Goal: Information Seeking & Learning: Learn about a topic

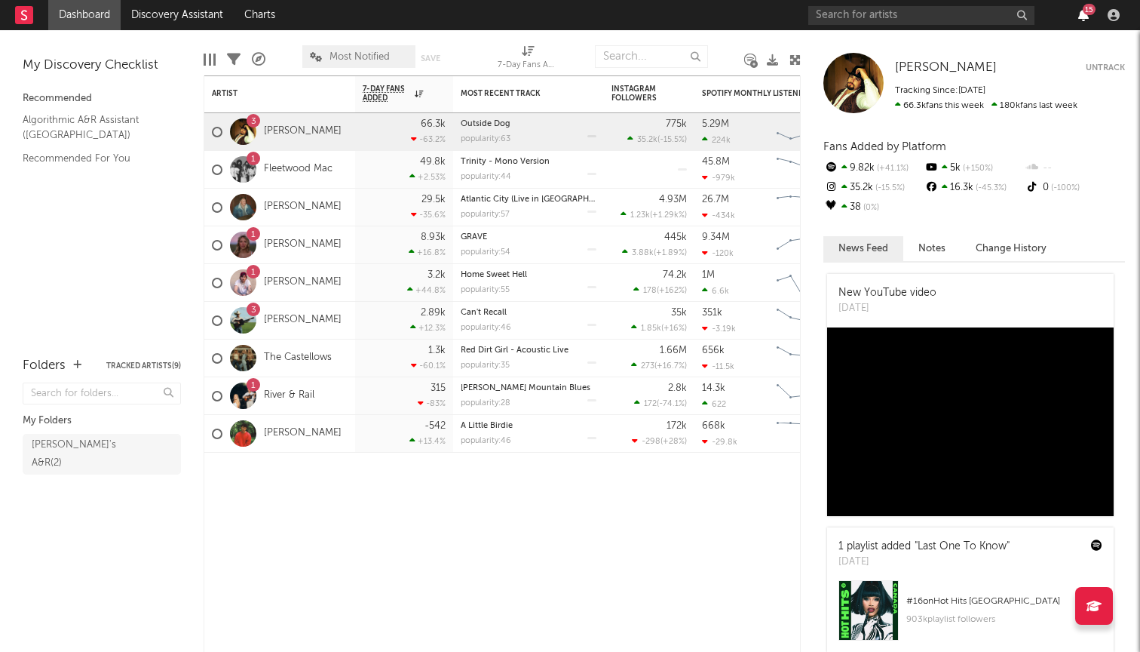
click at [1079, 13] on icon "button" at bounding box center [1083, 15] width 11 height 12
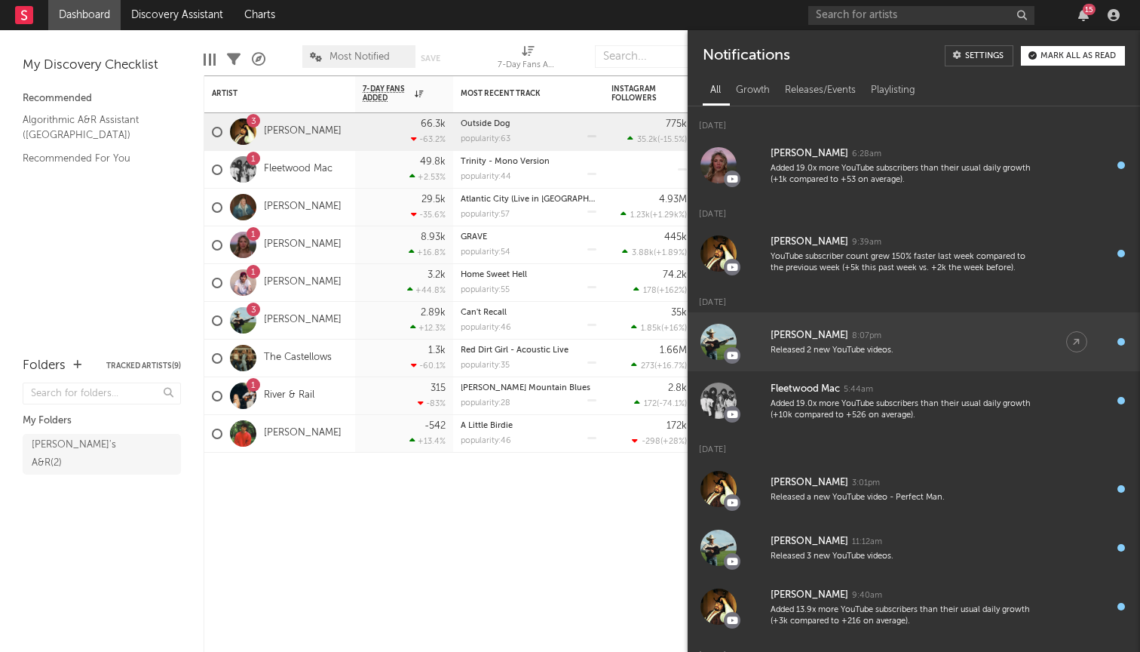
scroll to position [103, 0]
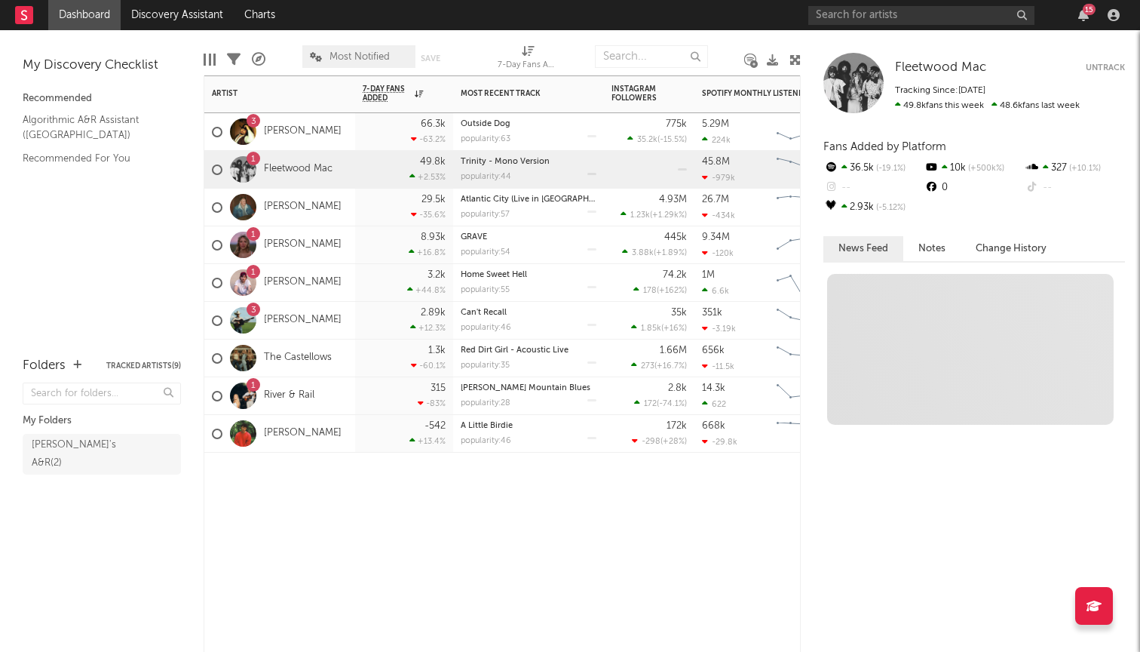
click at [351, 181] on div "1 Fleetwood Mac" at bounding box center [279, 170] width 151 height 38
click at [526, 172] on div "Trinity - Mono Version popularity: 44" at bounding box center [529, 169] width 136 height 37
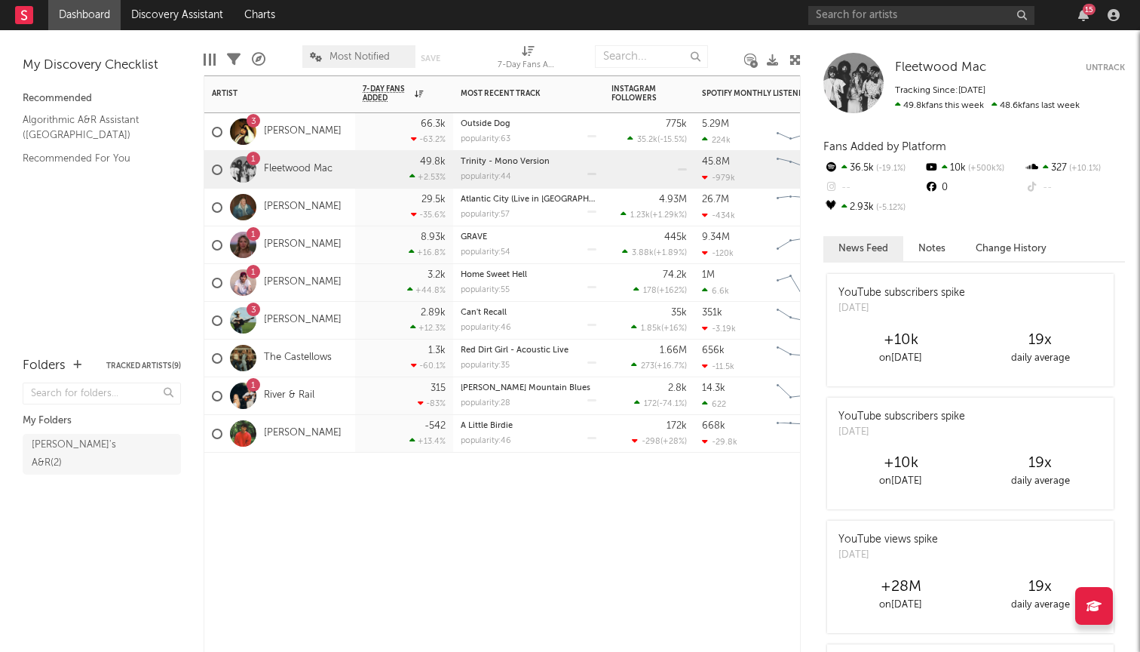
scroll to position [0, 0]
click at [378, 291] on div "3.2k +44.8 %" at bounding box center [404, 282] width 83 height 37
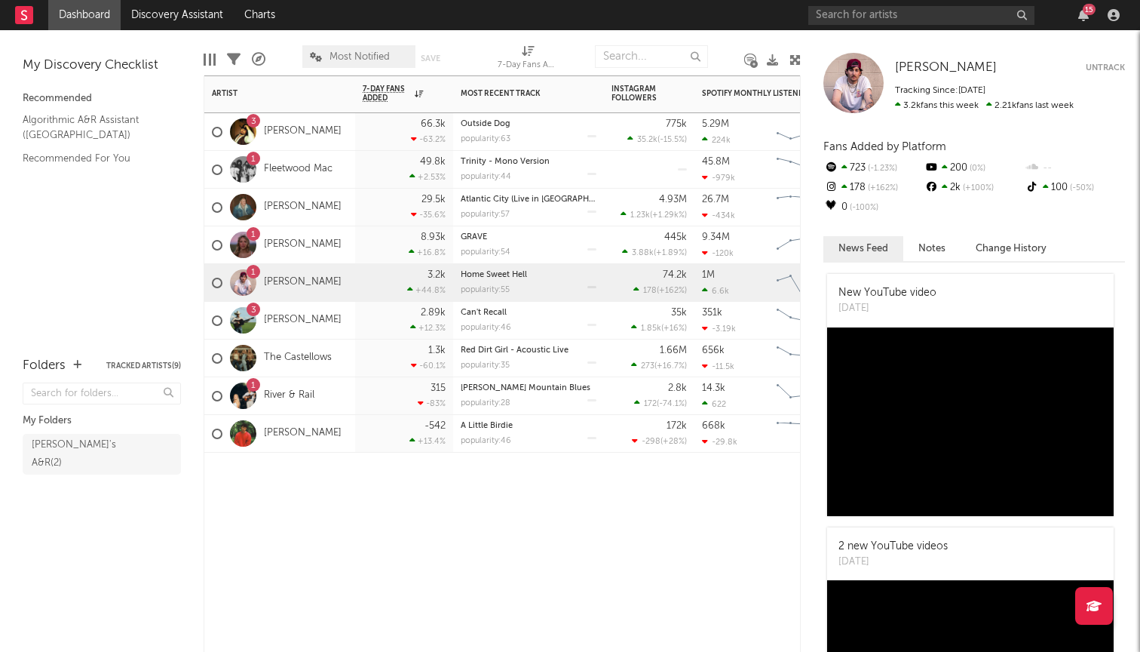
click at [351, 250] on div "1 [PERSON_NAME]" at bounding box center [279, 245] width 151 height 38
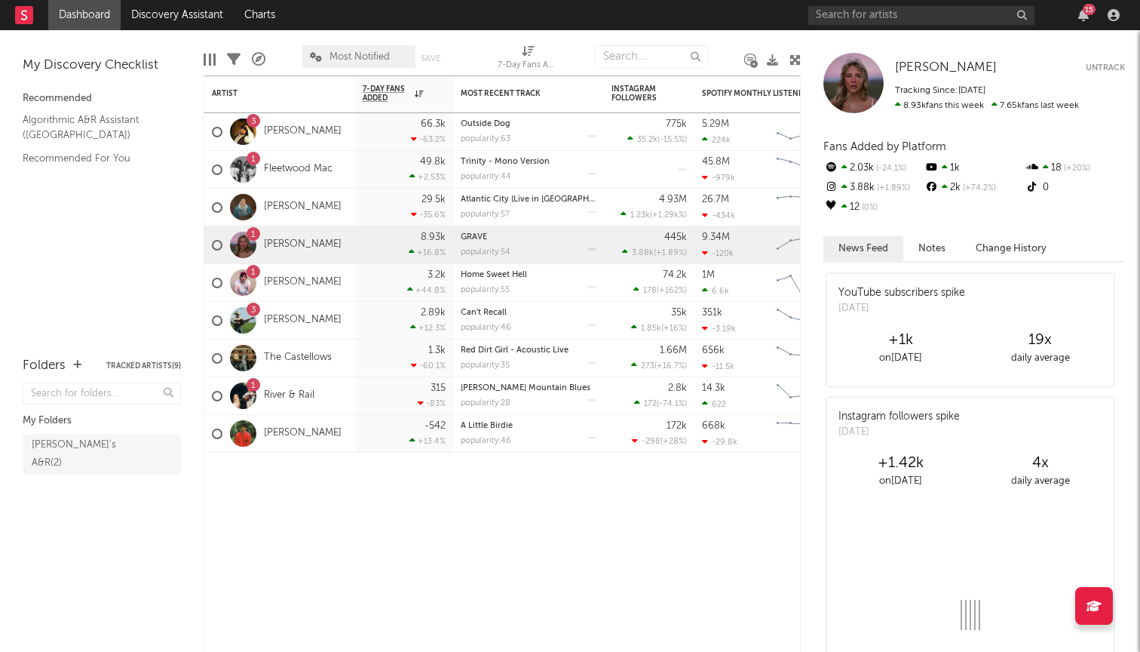
click at [929, 250] on button "Notes" at bounding box center [931, 248] width 57 height 25
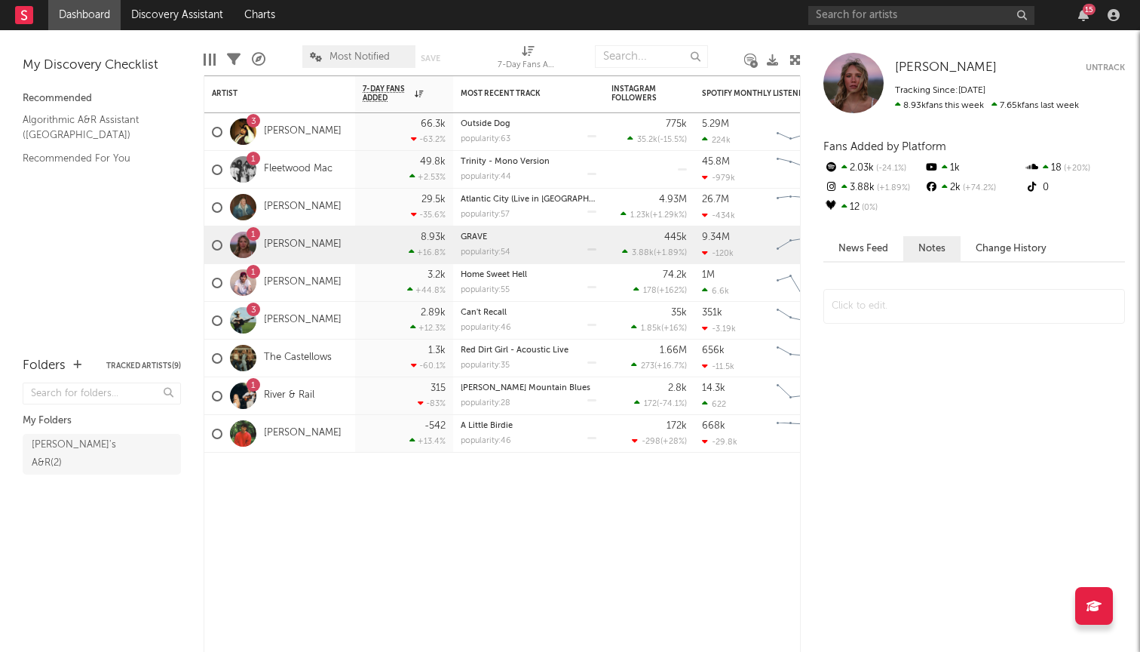
click at [866, 244] on button "News Feed" at bounding box center [863, 248] width 80 height 25
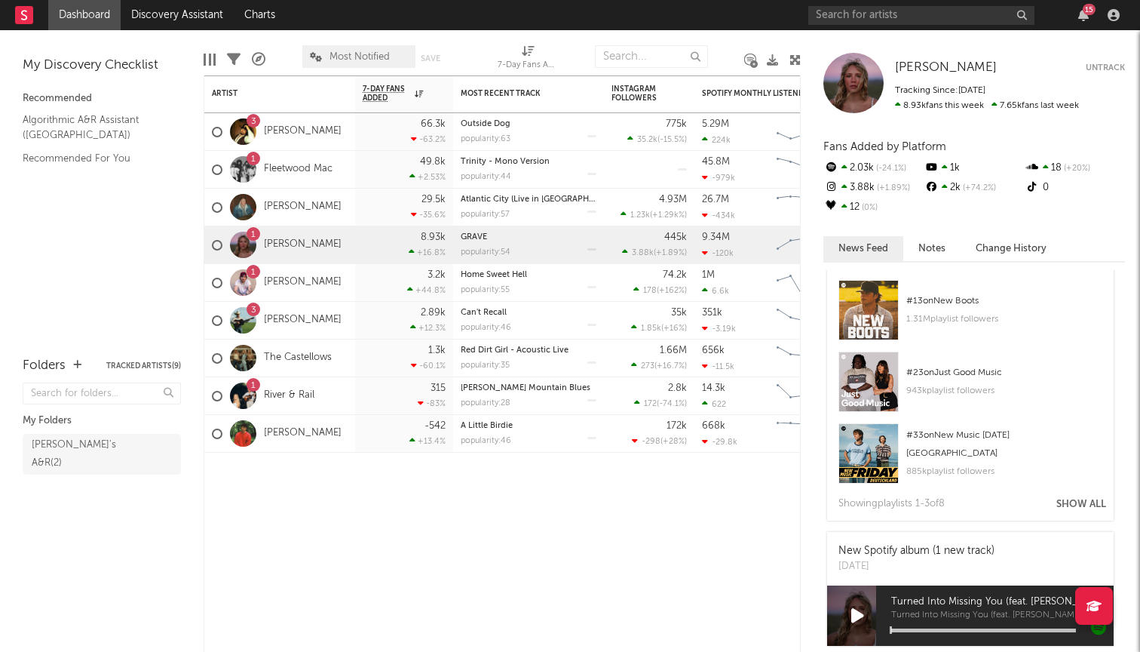
scroll to position [861, 0]
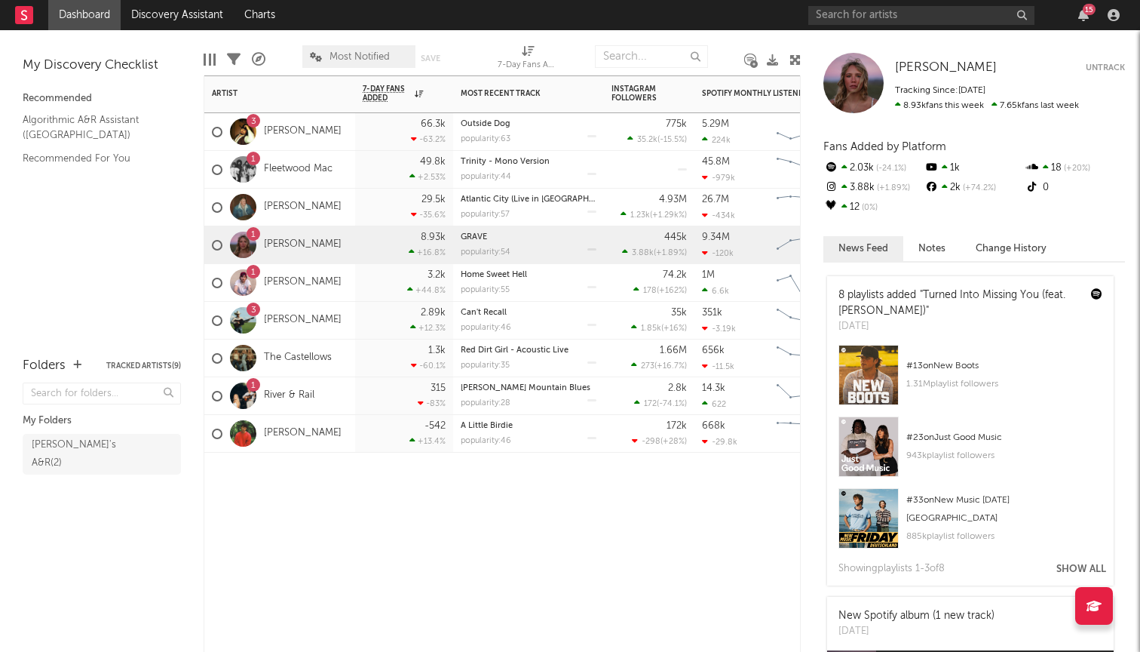
click at [350, 160] on div "1 Fleetwood Mac" at bounding box center [279, 170] width 151 height 38
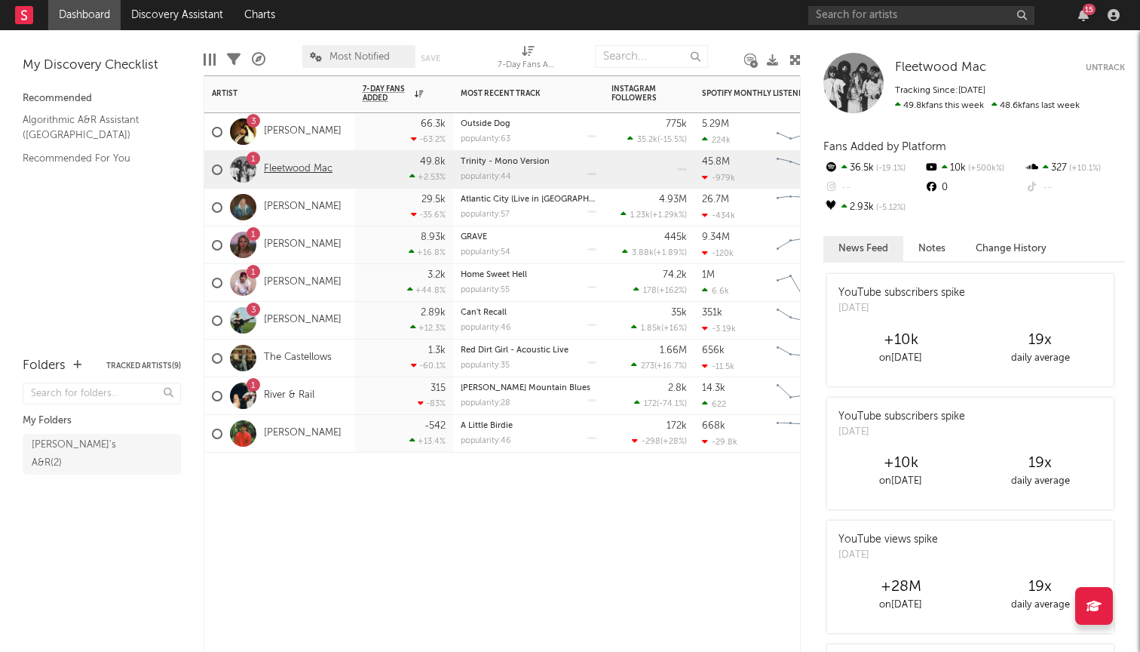
click at [317, 167] on link "Fleetwood Mac" at bounding box center [298, 169] width 69 height 13
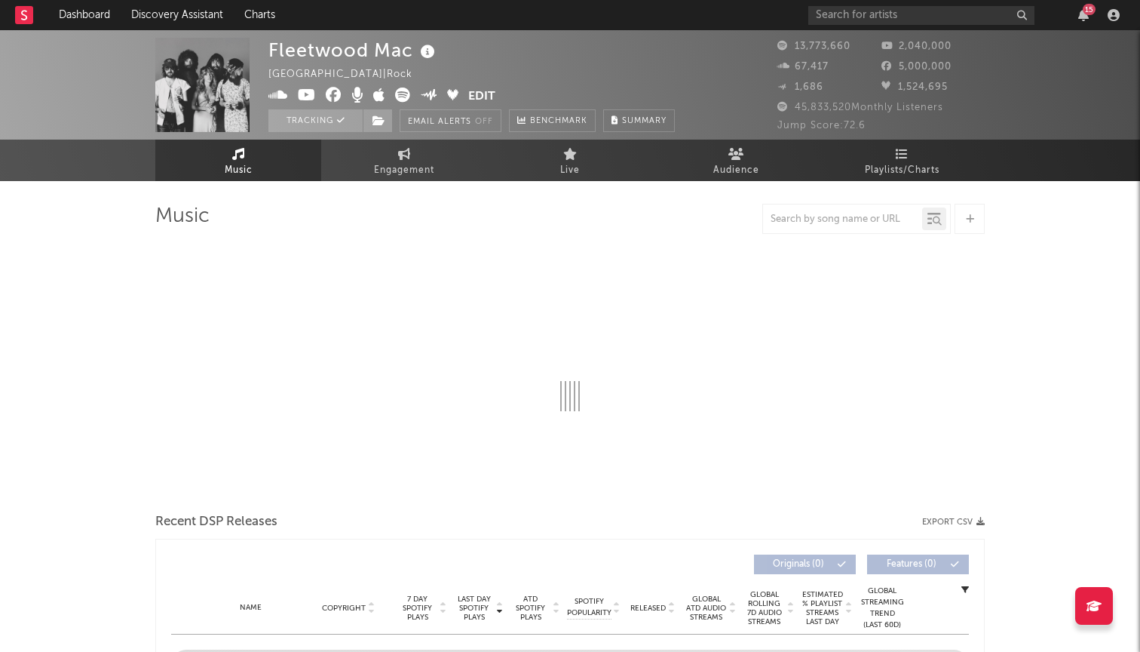
select select "6m"
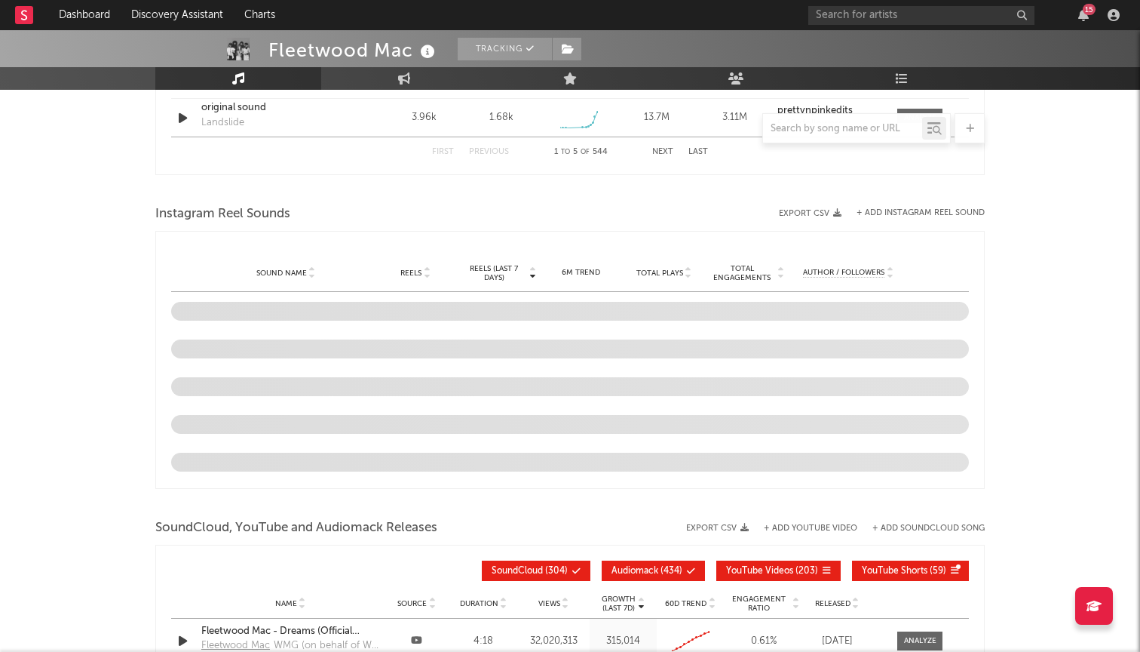
scroll to position [1592, 0]
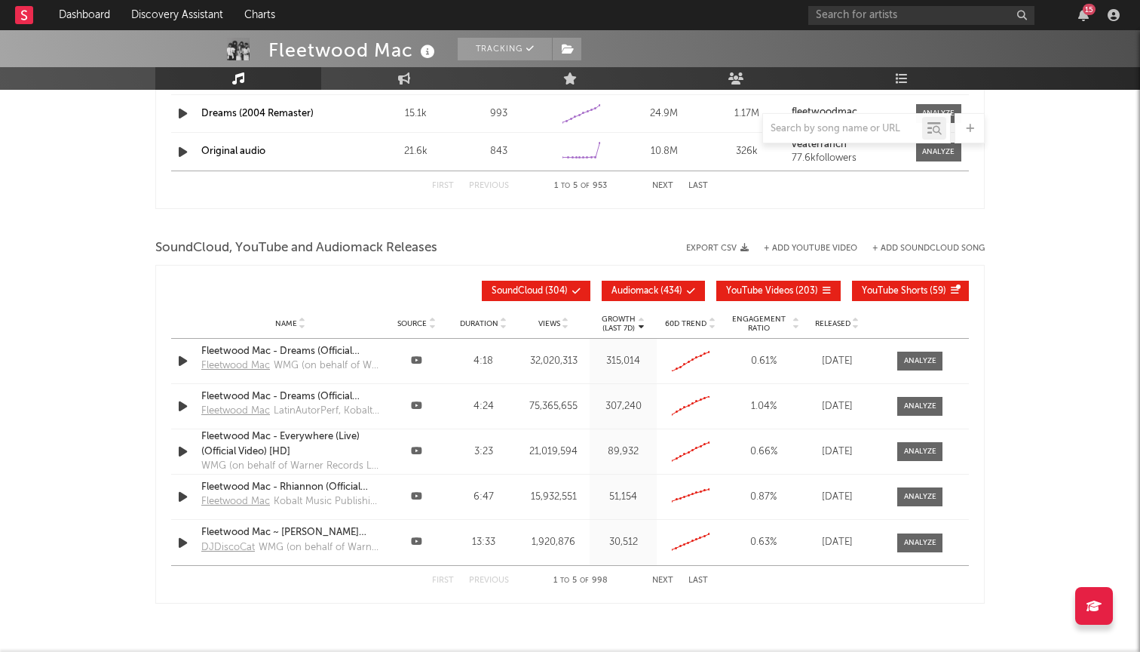
click at [852, 328] on icon at bounding box center [856, 327] width 8 height 6
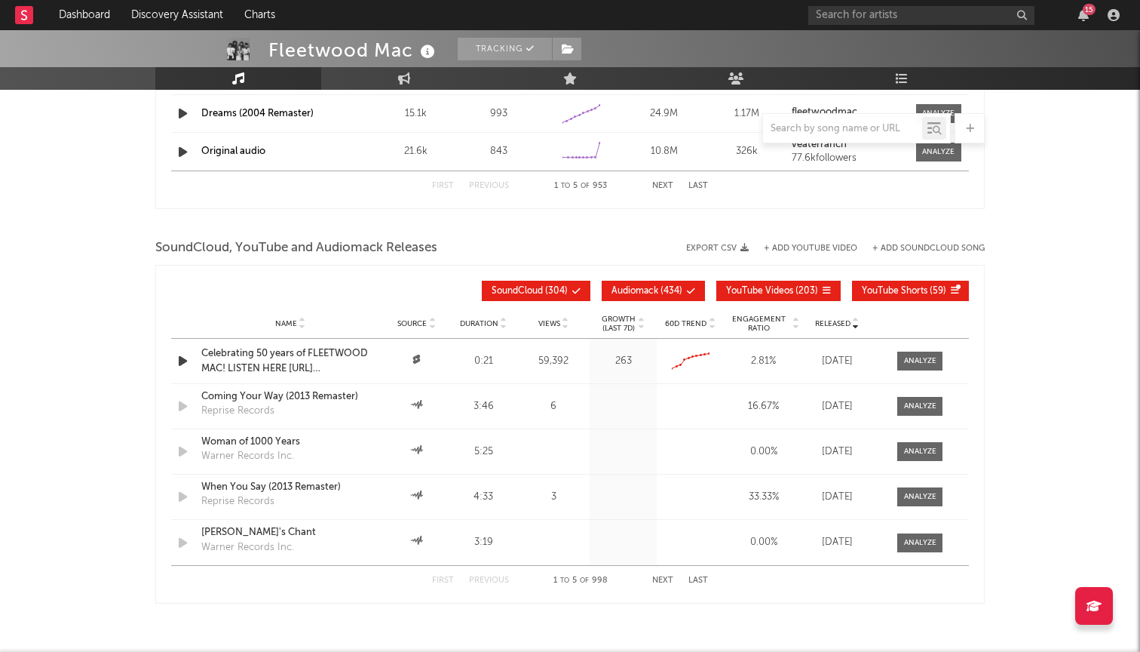
click at [853, 327] on icon at bounding box center [856, 327] width 8 height 6
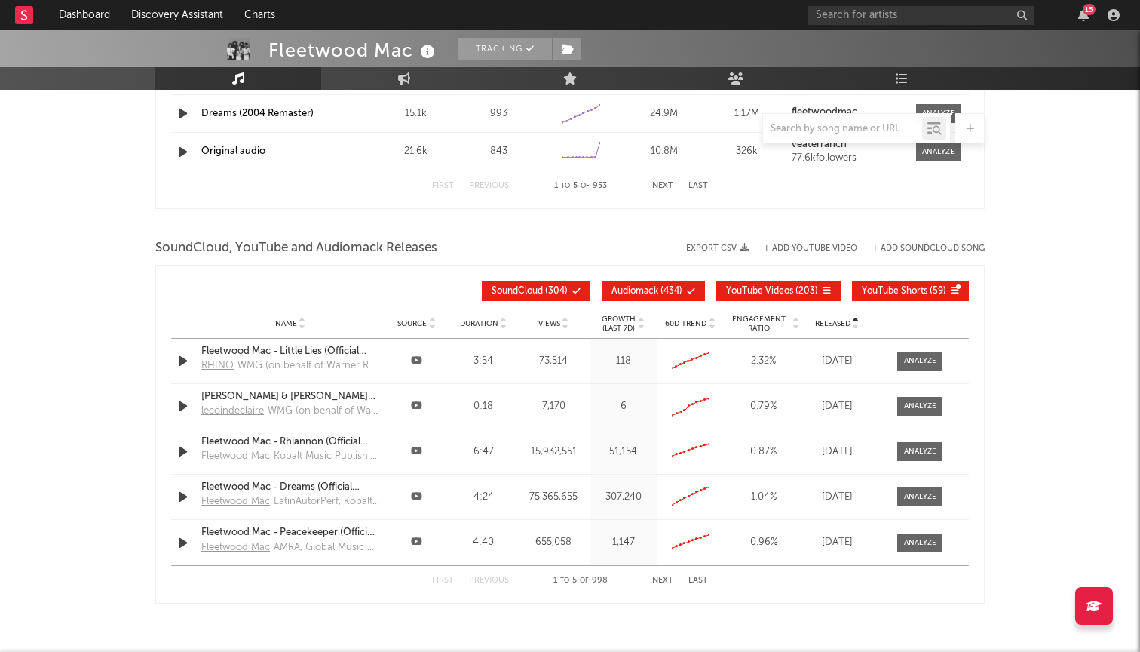
click at [854, 326] on icon at bounding box center [856, 327] width 8 height 6
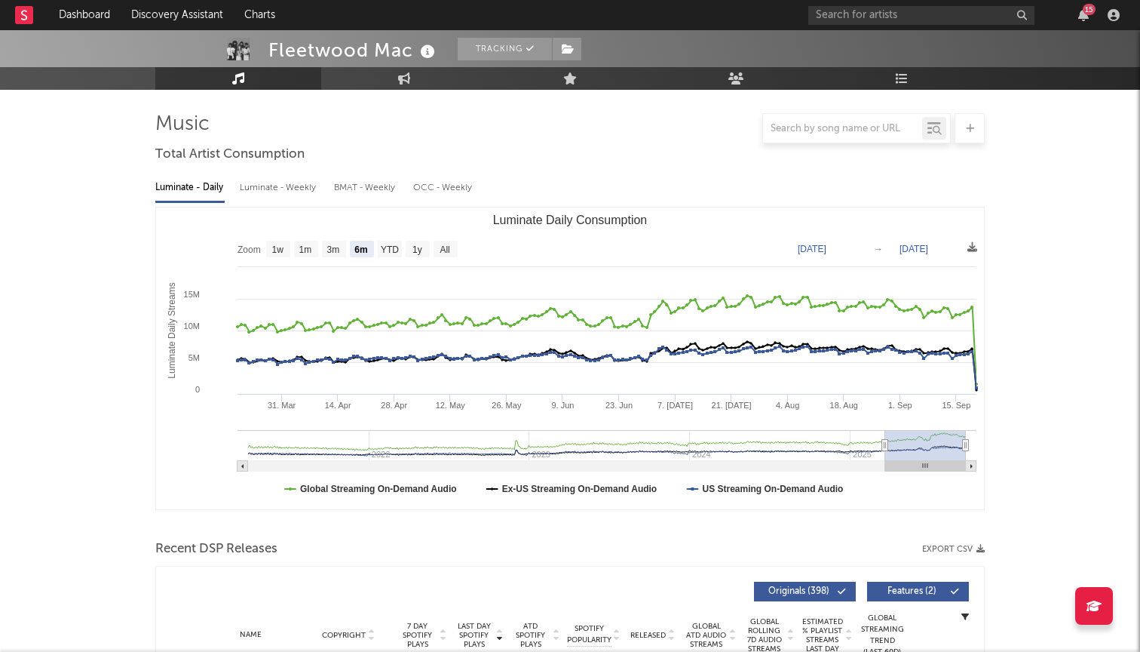
scroll to position [81, 0]
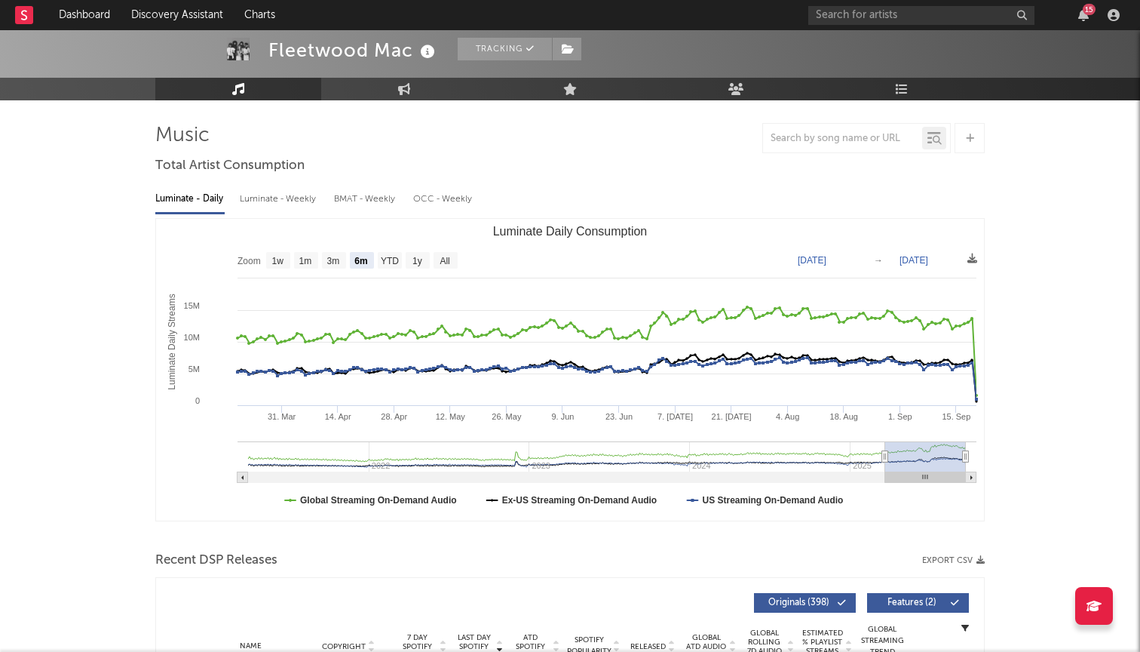
click at [318, 46] on div "Fleetwood Mac" at bounding box center [353, 50] width 170 height 25
click at [67, 20] on link "Dashboard" at bounding box center [84, 15] width 72 height 30
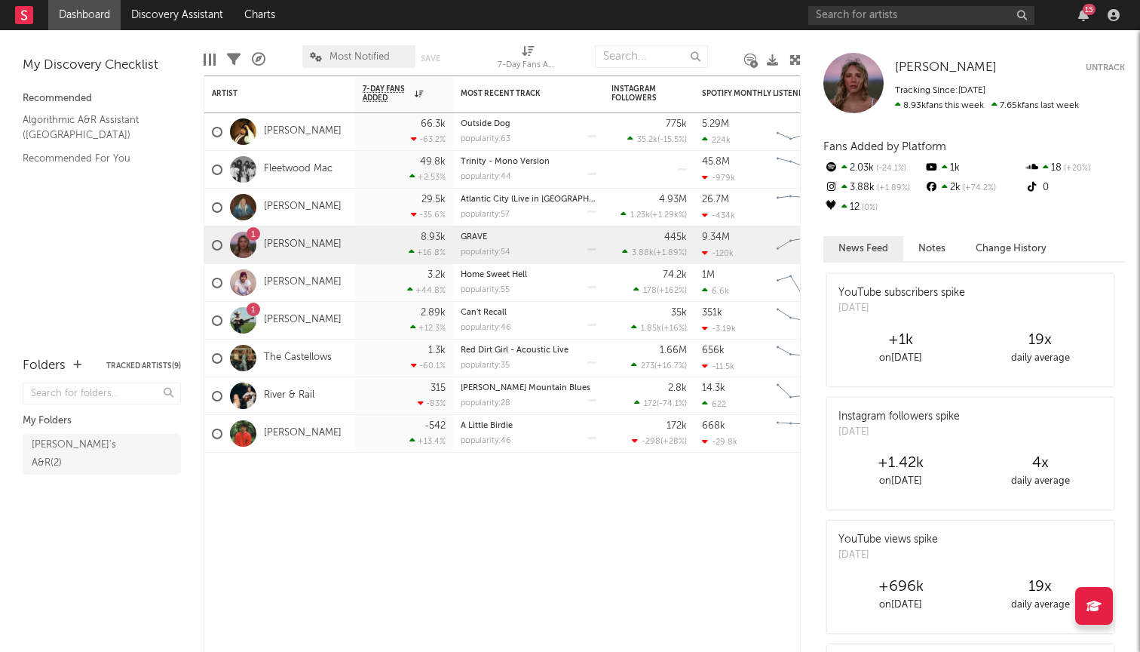
click at [1115, 23] on div "15" at bounding box center [966, 15] width 317 height 30
click at [1115, 19] on icon "button" at bounding box center [1114, 15] width 12 height 12
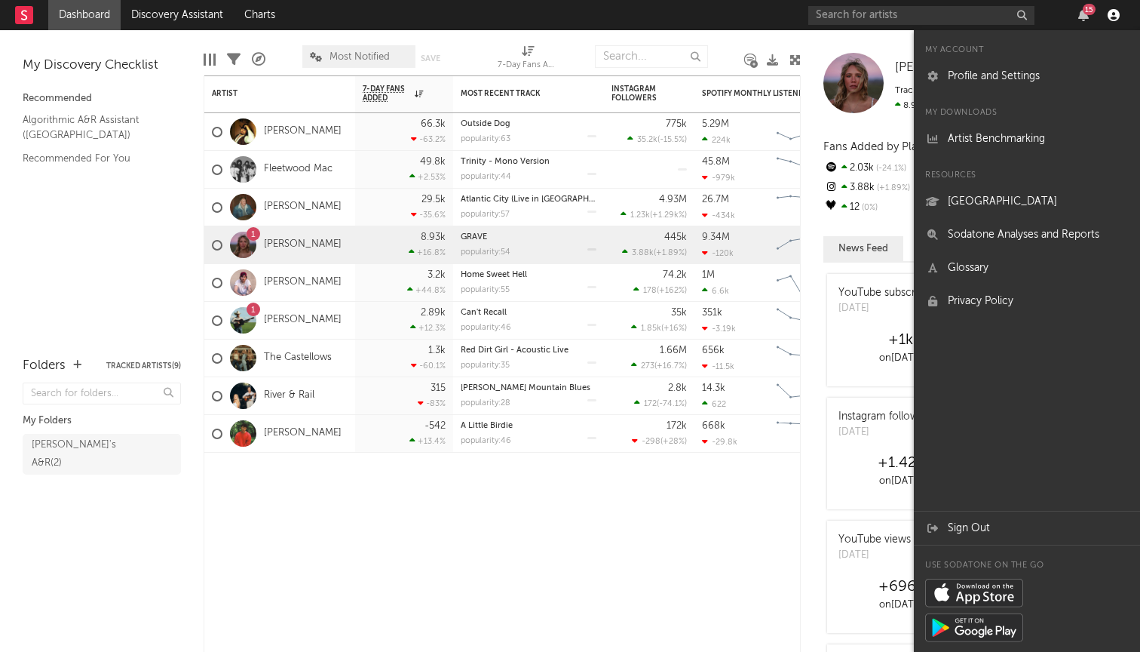
click at [1115, 19] on icon "button" at bounding box center [1114, 15] width 12 height 12
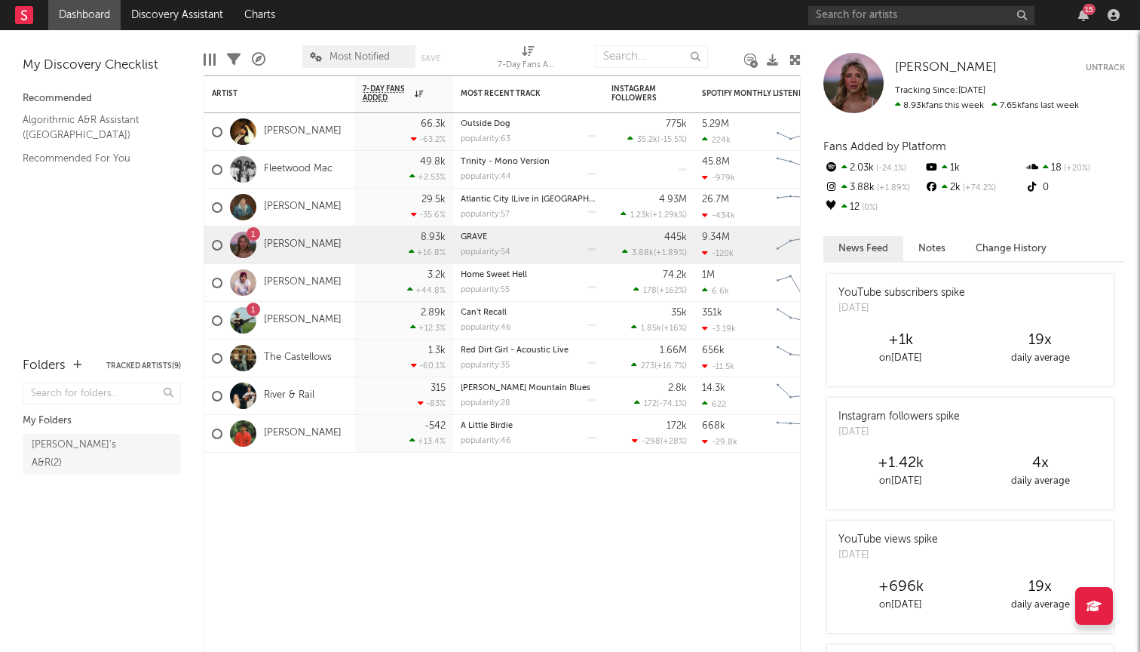
click at [77, 8] on link "Dashboard" at bounding box center [84, 15] width 72 height 30
click at [19, 20] on rect at bounding box center [24, 15] width 18 height 18
click at [151, 23] on link "Discovery Assistant" at bounding box center [177, 15] width 113 height 30
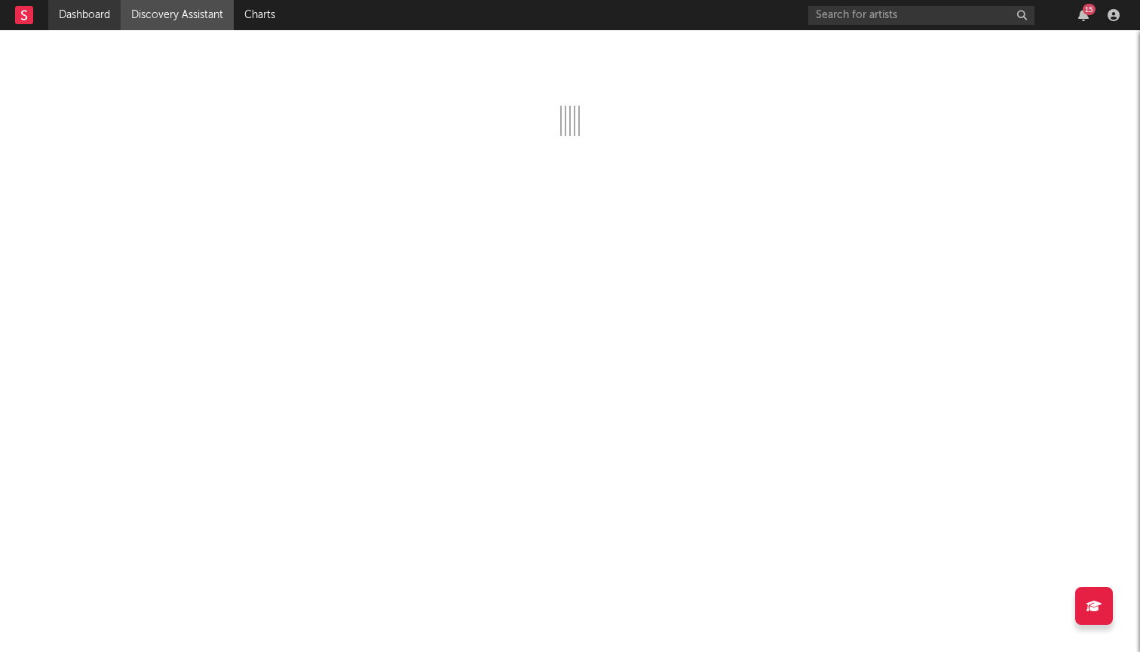
click at [106, 15] on link "Dashboard" at bounding box center [84, 15] width 72 height 30
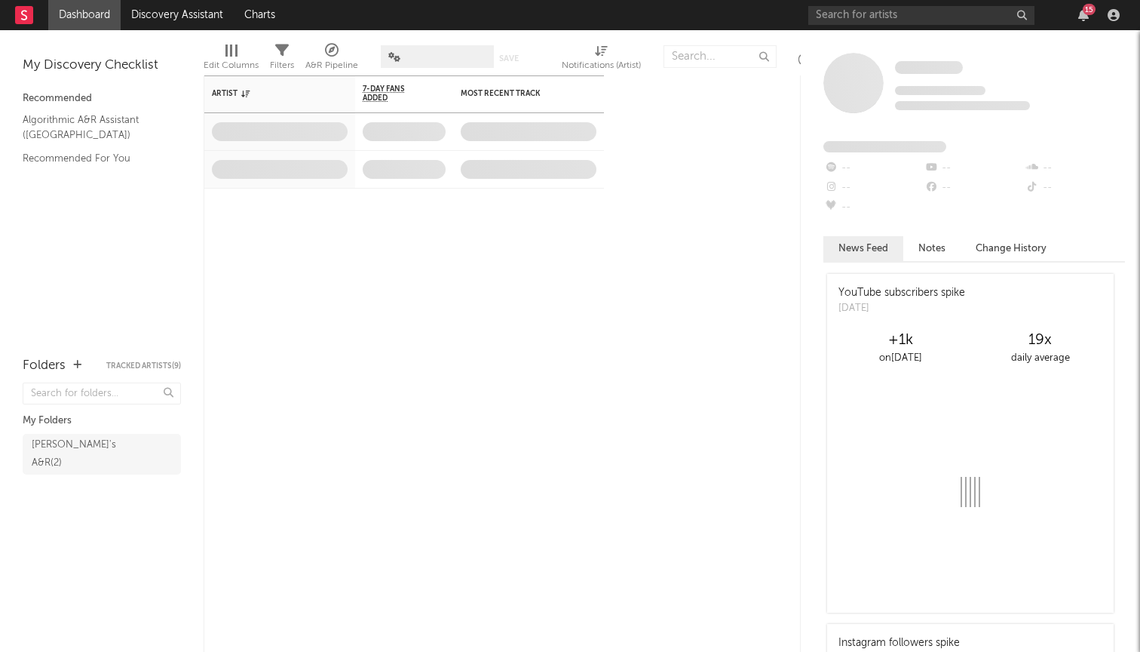
click at [106, 15] on link "Dashboard" at bounding box center [84, 15] width 72 height 30
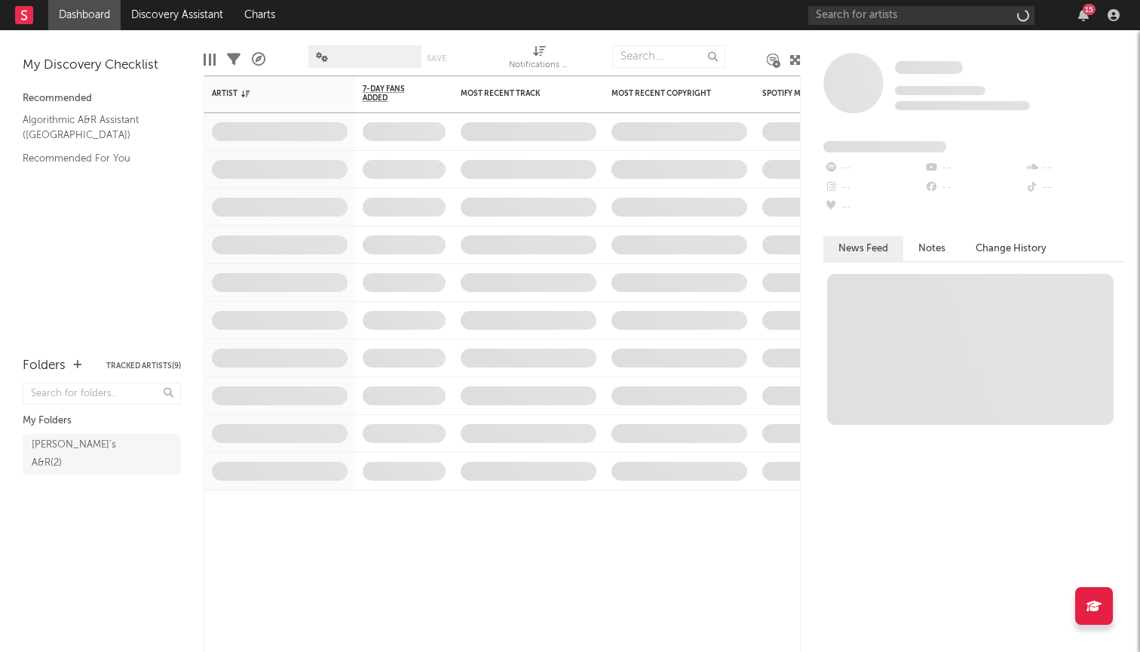
click at [106, 15] on link "Dashboard" at bounding box center [84, 15] width 72 height 30
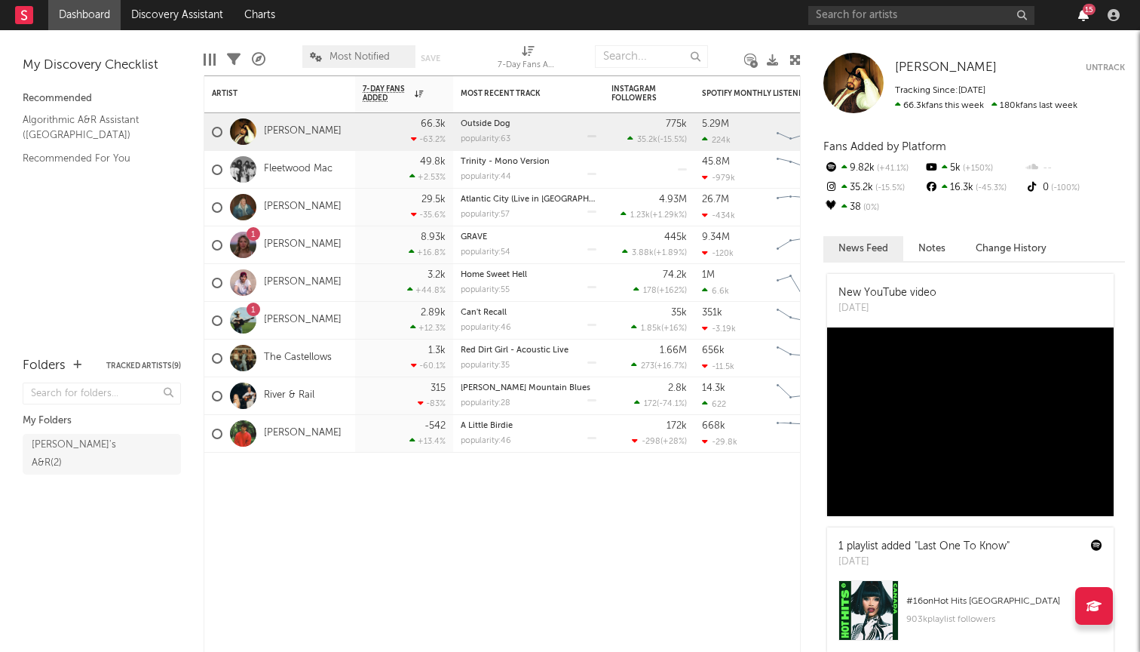
click at [1085, 20] on icon "button" at bounding box center [1083, 15] width 11 height 12
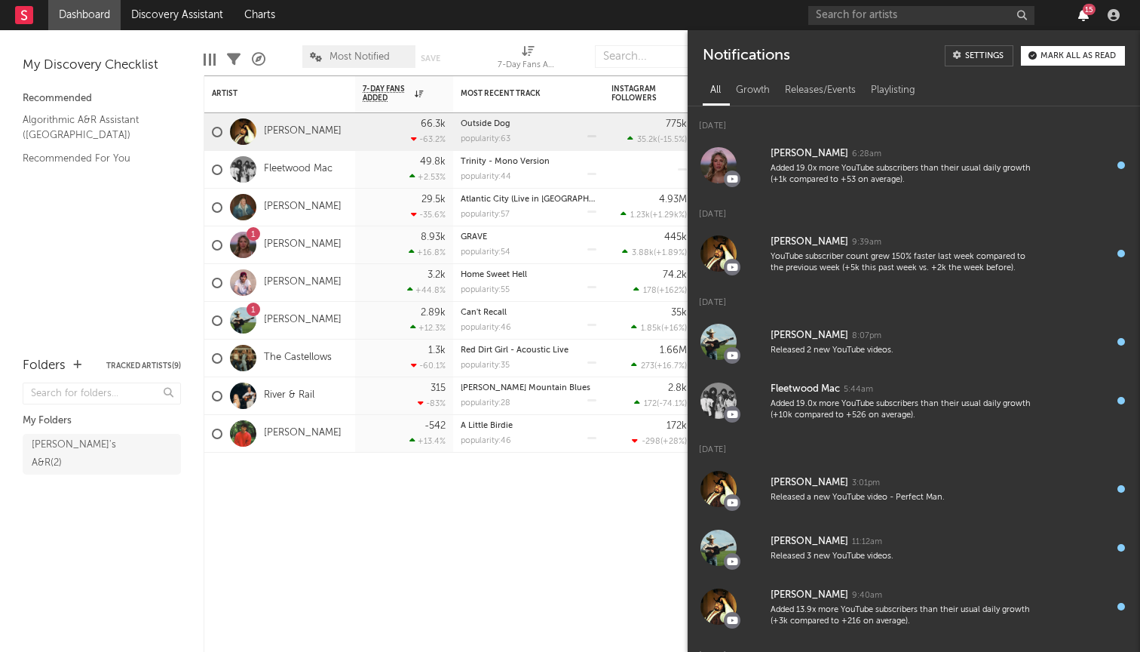
click at [1085, 18] on icon "button" at bounding box center [1083, 15] width 11 height 12
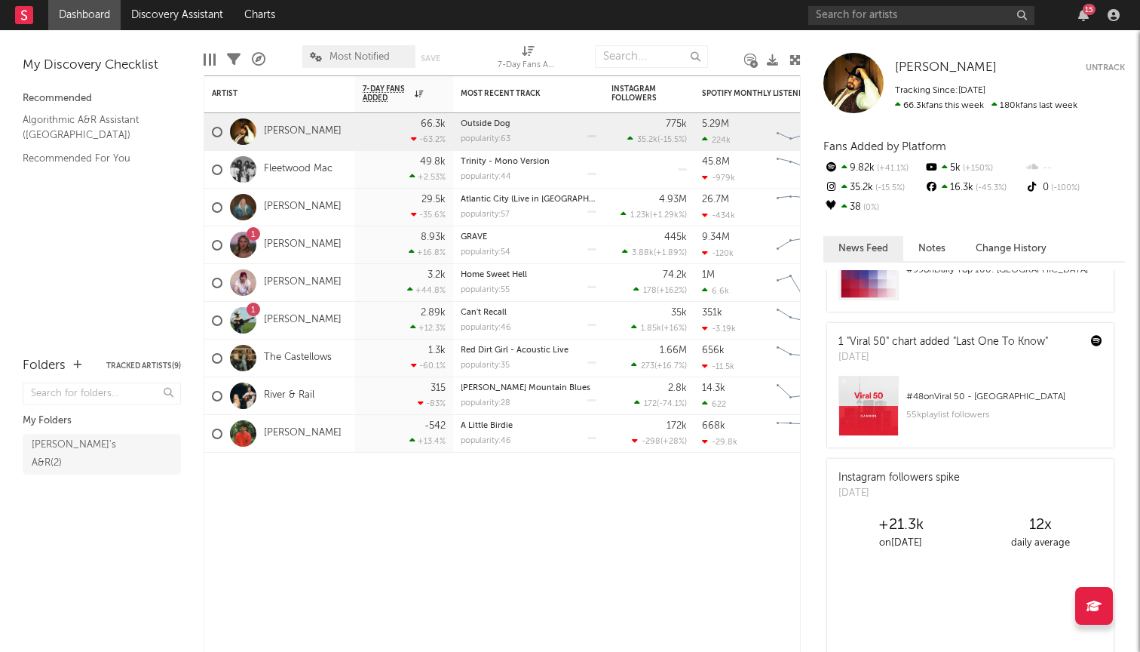
scroll to position [1113, 0]
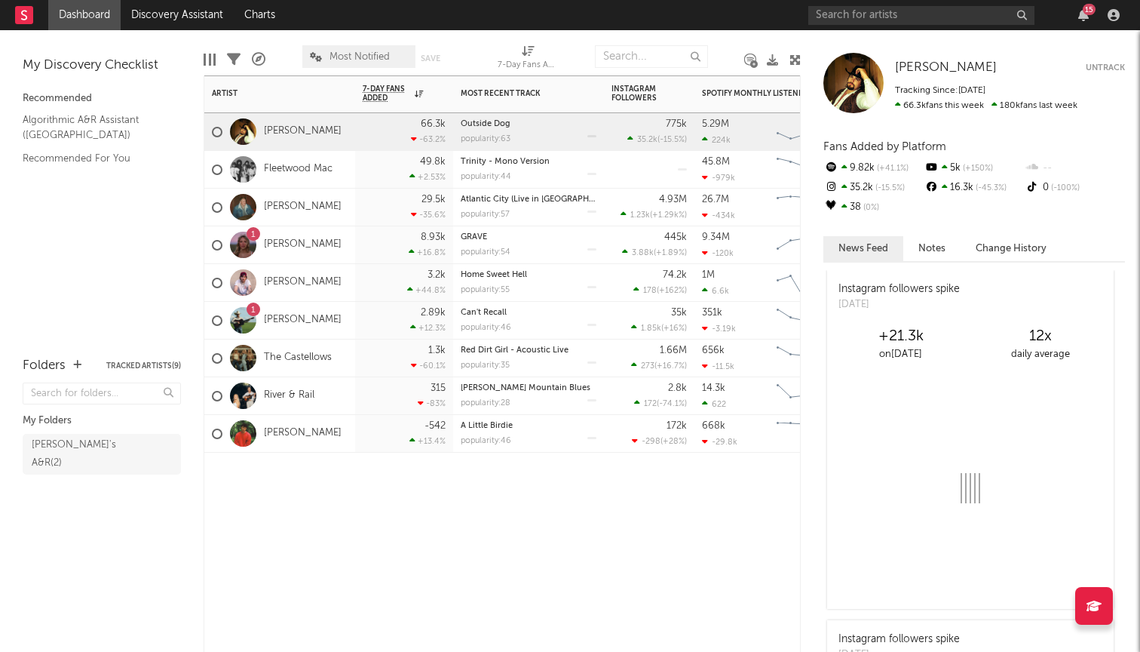
click at [349, 198] on div "[PERSON_NAME]" at bounding box center [279, 208] width 151 height 38
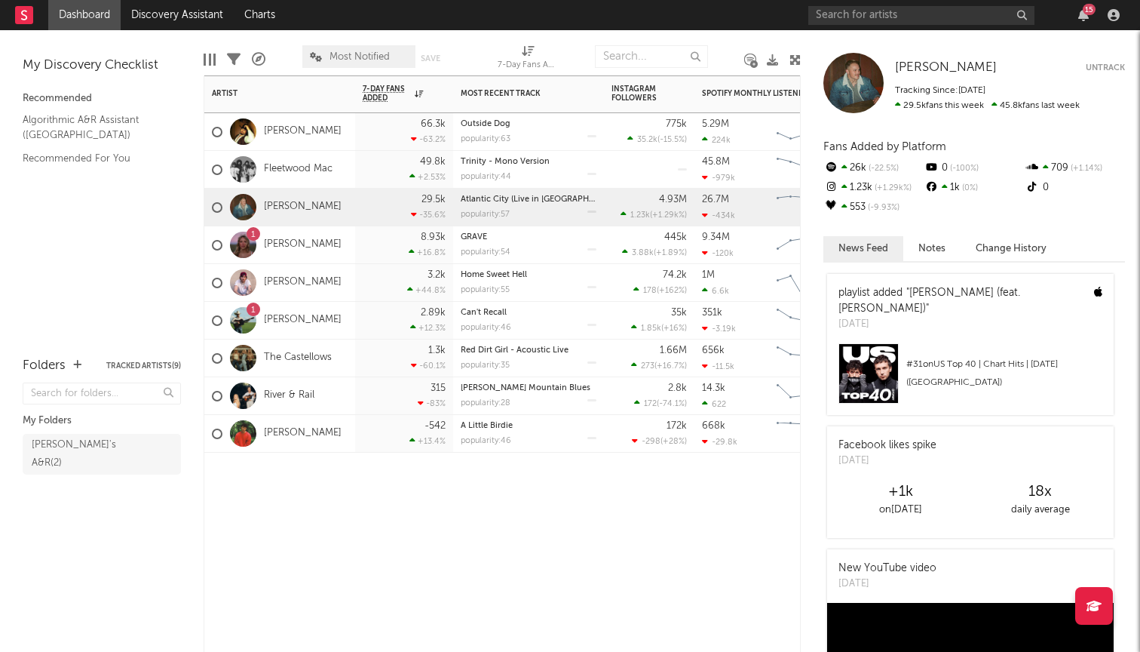
scroll to position [0, 0]
click at [1089, 15] on div "15" at bounding box center [1083, 15] width 23 height 12
click at [1086, 16] on icon "button" at bounding box center [1083, 15] width 11 height 12
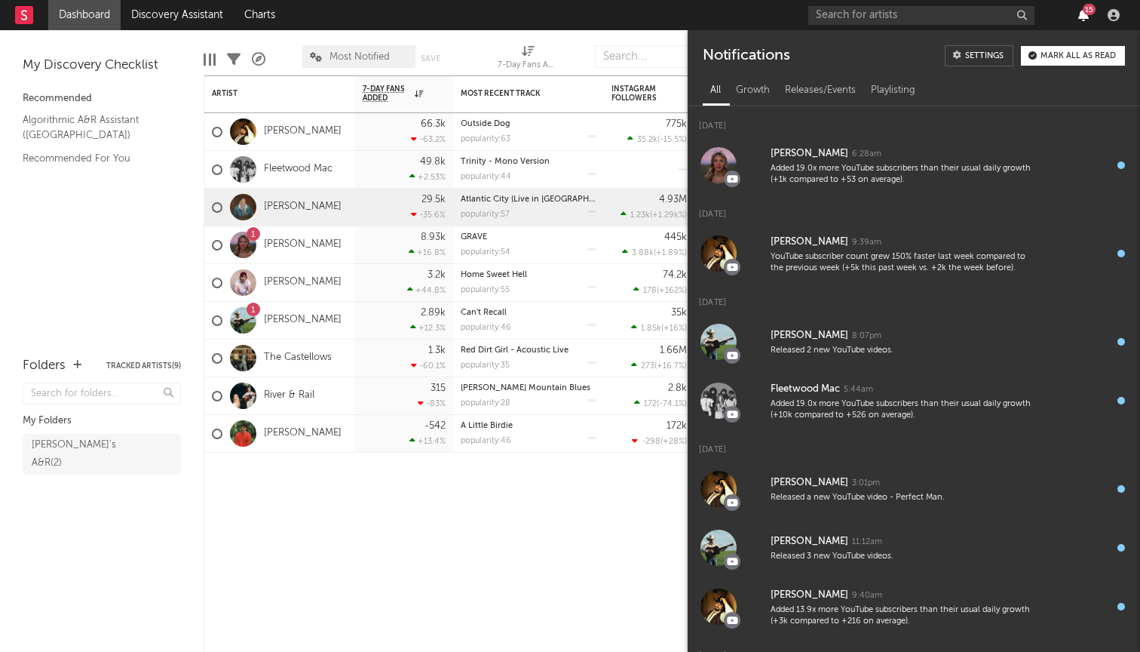
click at [1086, 16] on icon "button" at bounding box center [1083, 15] width 11 height 12
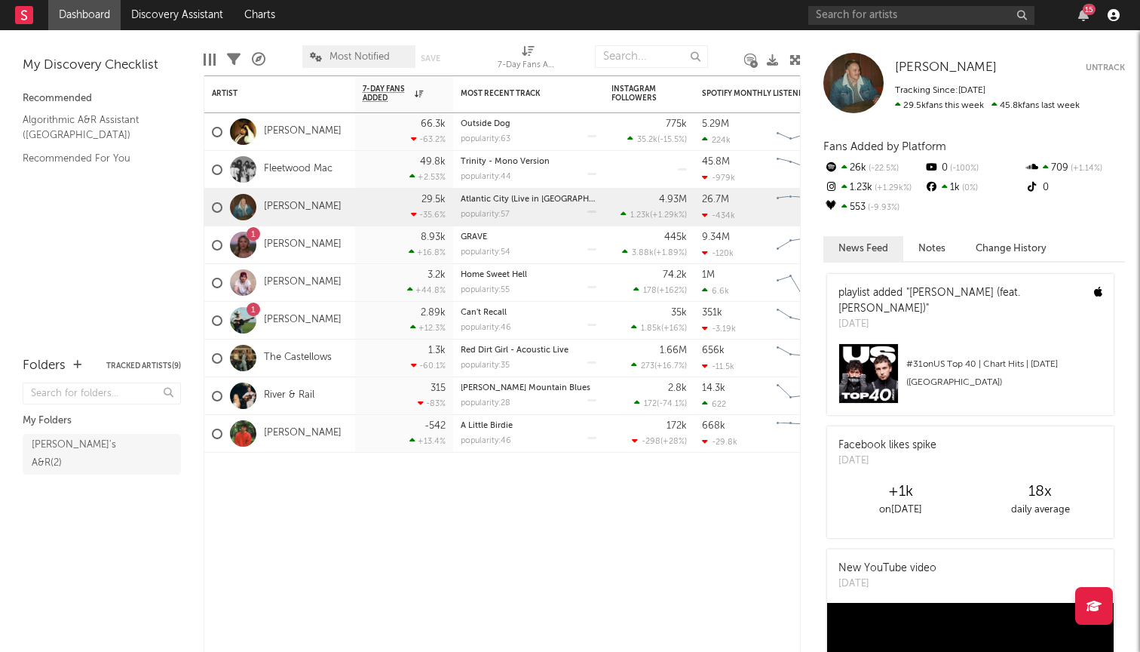
click at [1111, 17] on icon "button" at bounding box center [1114, 15] width 12 height 12
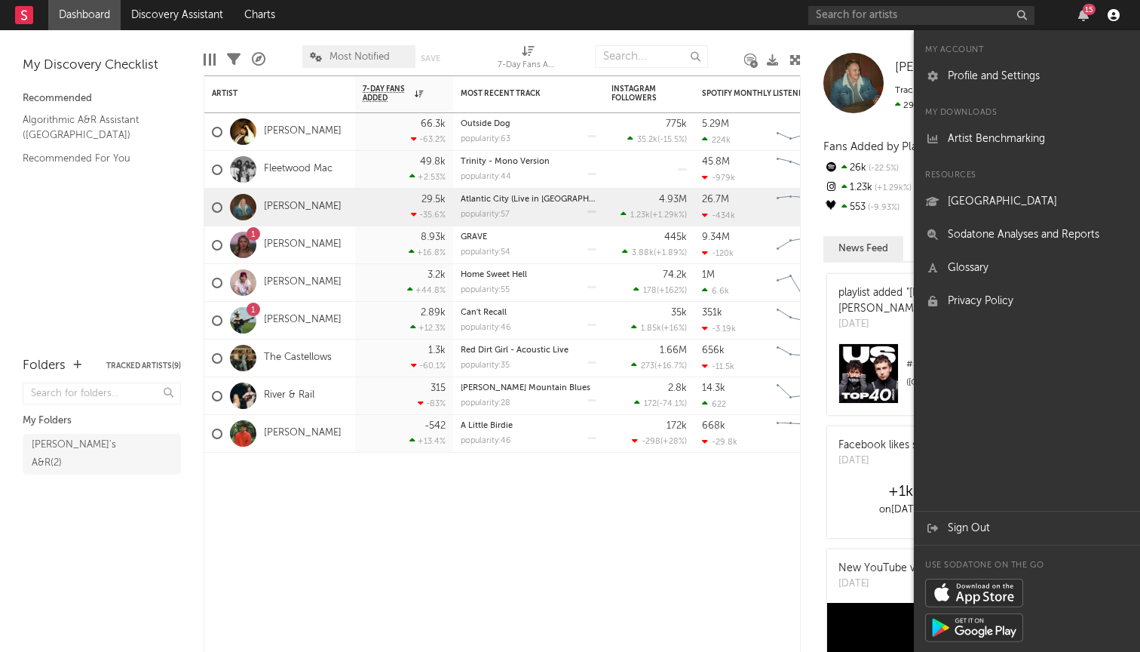
click at [1111, 17] on icon "button" at bounding box center [1114, 15] width 12 height 12
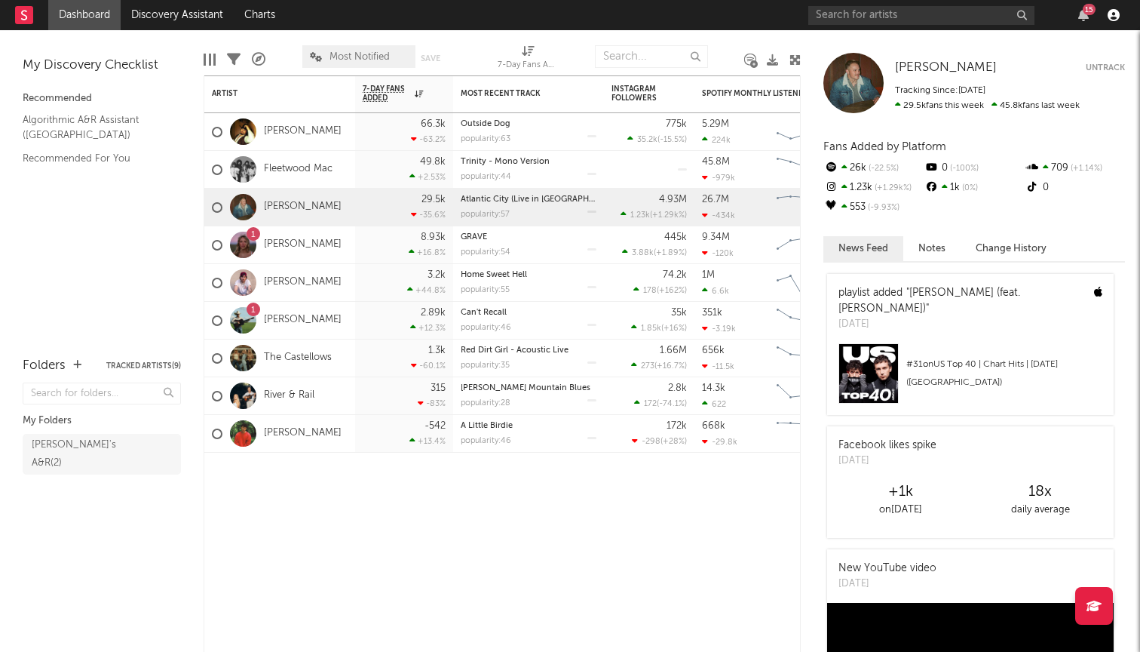
click at [1111, 17] on icon "button" at bounding box center [1114, 15] width 12 height 12
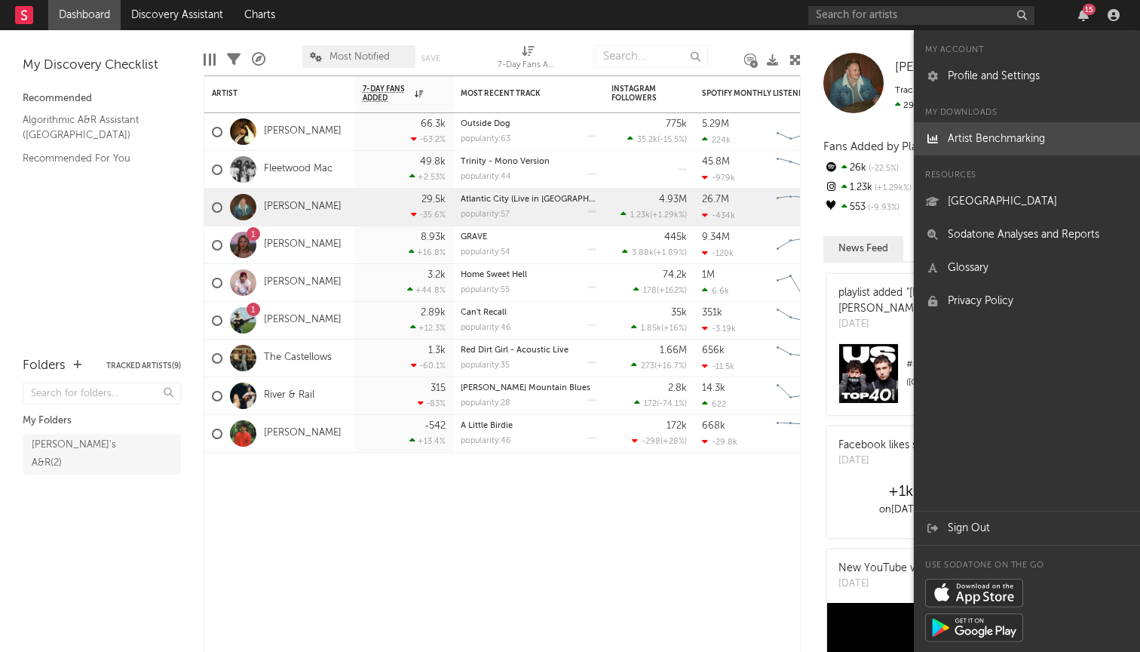
click at [1053, 140] on link "Artist Benchmarking" at bounding box center [1027, 138] width 226 height 33
click at [983, 149] on link "Artist Benchmarking" at bounding box center [1027, 138] width 226 height 33
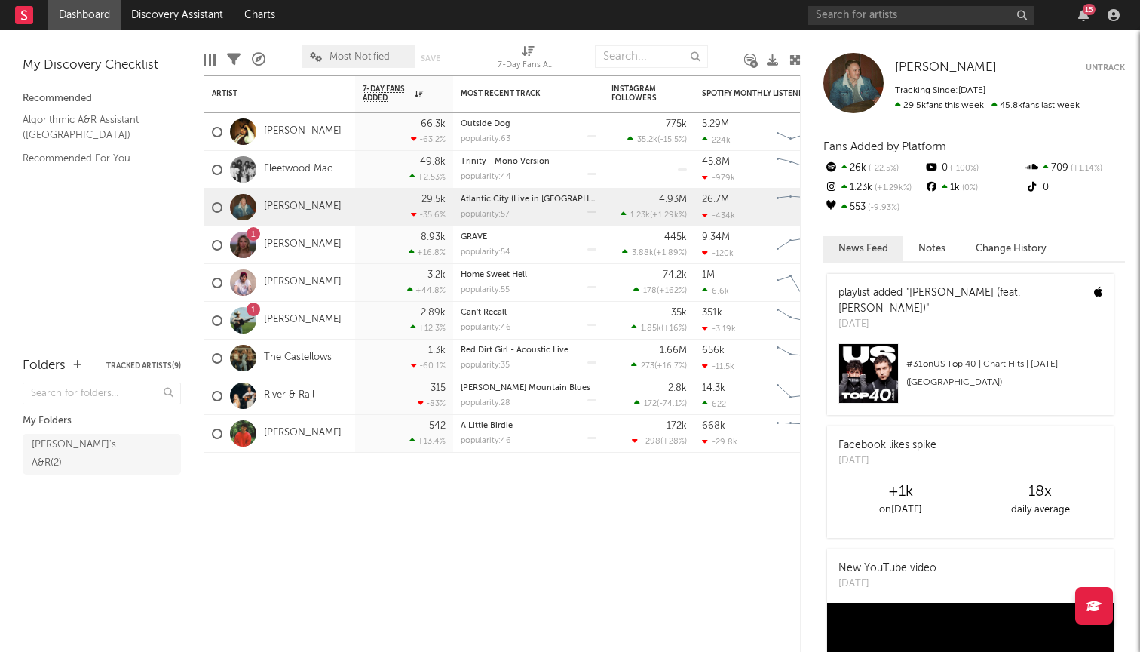
click at [728, 14] on nav "Dashboard Discovery Assistant Charts 15" at bounding box center [570, 15] width 1140 height 30
click at [26, 17] on rect at bounding box center [24, 15] width 18 height 18
click at [480, 612] on div "Artist Notifications 7-Day Fans Added WoW % Change Most Recent Track Popularity…" at bounding box center [502, 363] width 597 height 576
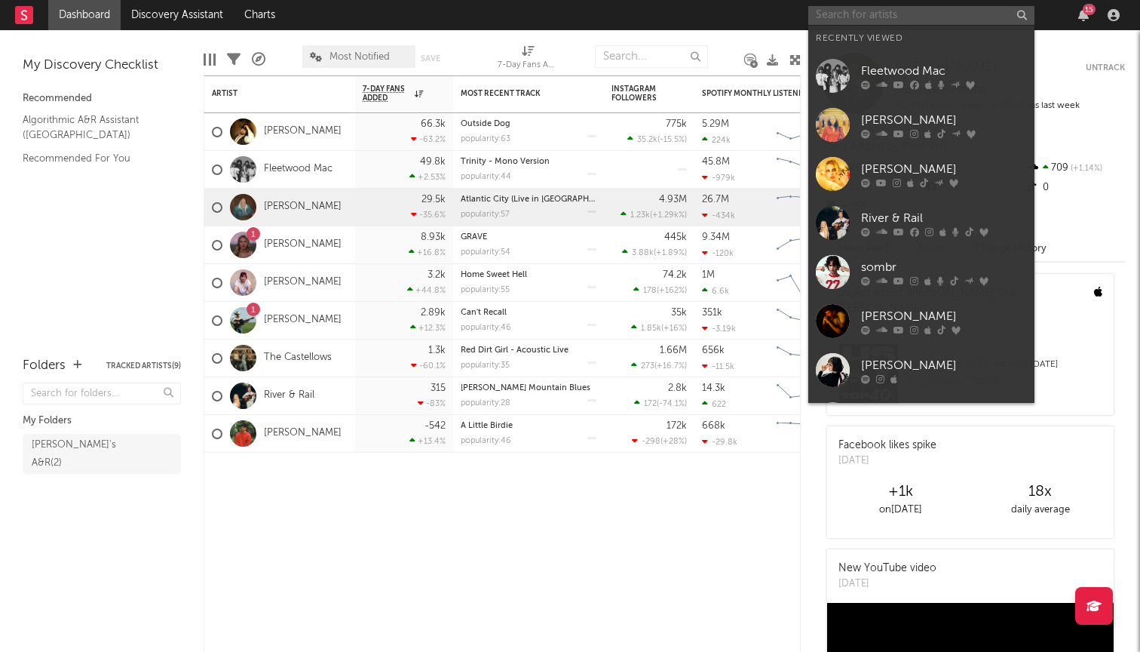
click at [851, 20] on input "text" at bounding box center [921, 15] width 226 height 19
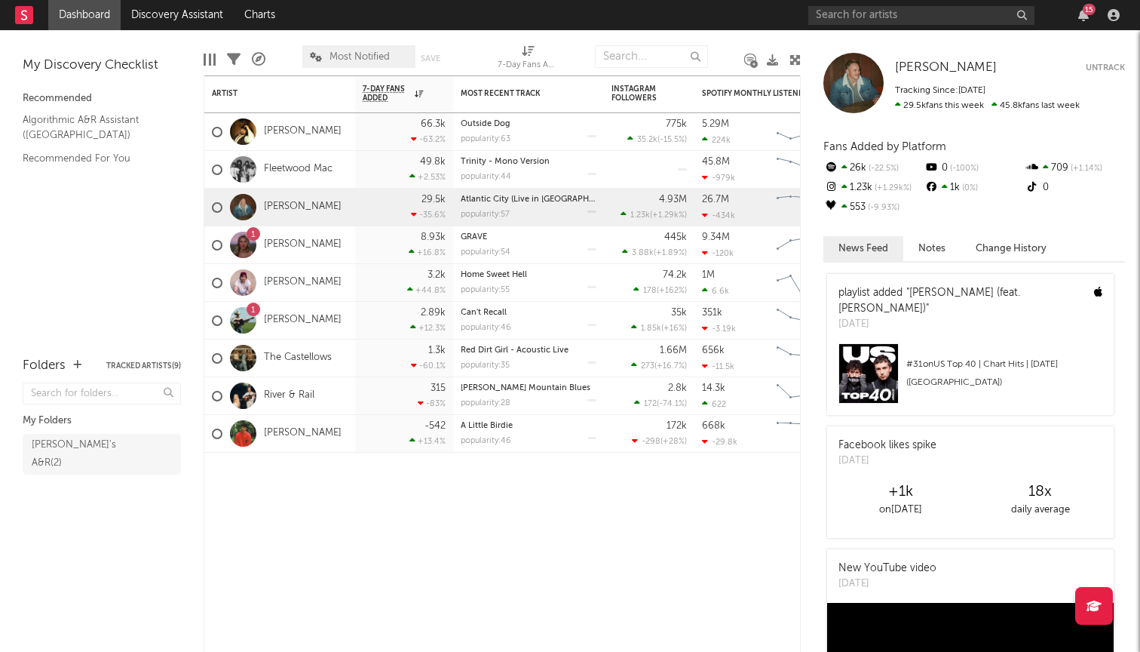
click at [748, 12] on nav "Dashboard Discovery Assistant Charts 15" at bounding box center [570, 15] width 1140 height 30
click at [62, 11] on link "Dashboard" at bounding box center [84, 15] width 72 height 30
click at [33, 13] on div at bounding box center [31, 15] width 33 height 30
click at [28, 13] on rect at bounding box center [24, 15] width 18 height 18
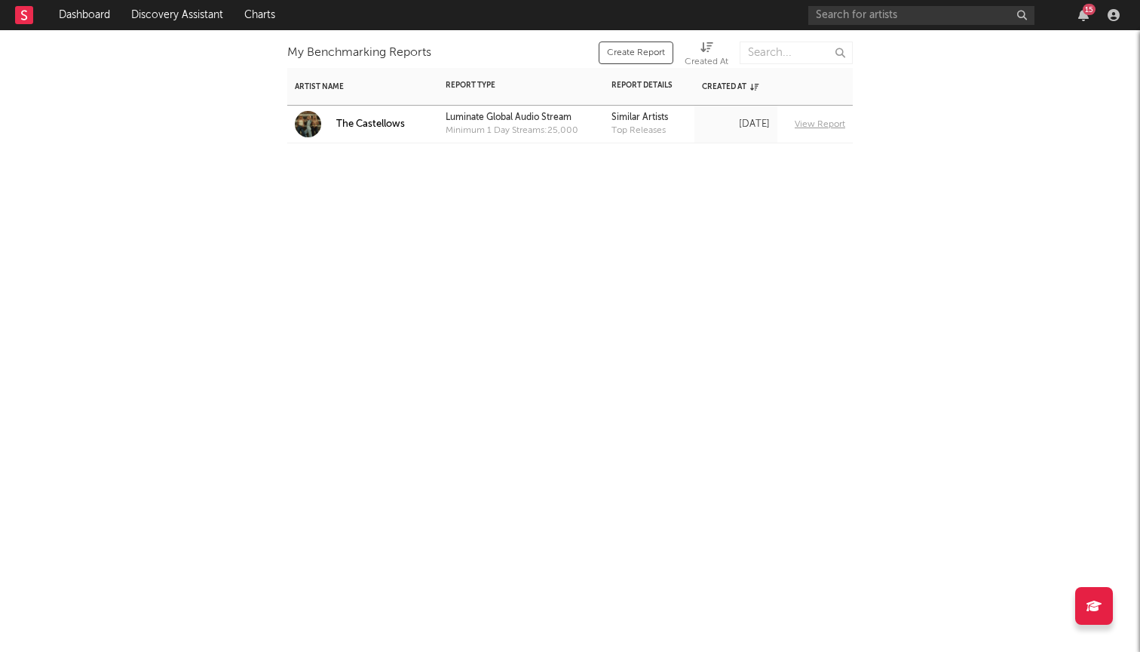
click at [411, 122] on div "The Castellows" at bounding box center [362, 125] width 151 height 38
click at [389, 122] on div "The Castellows" at bounding box center [370, 125] width 69 height 14
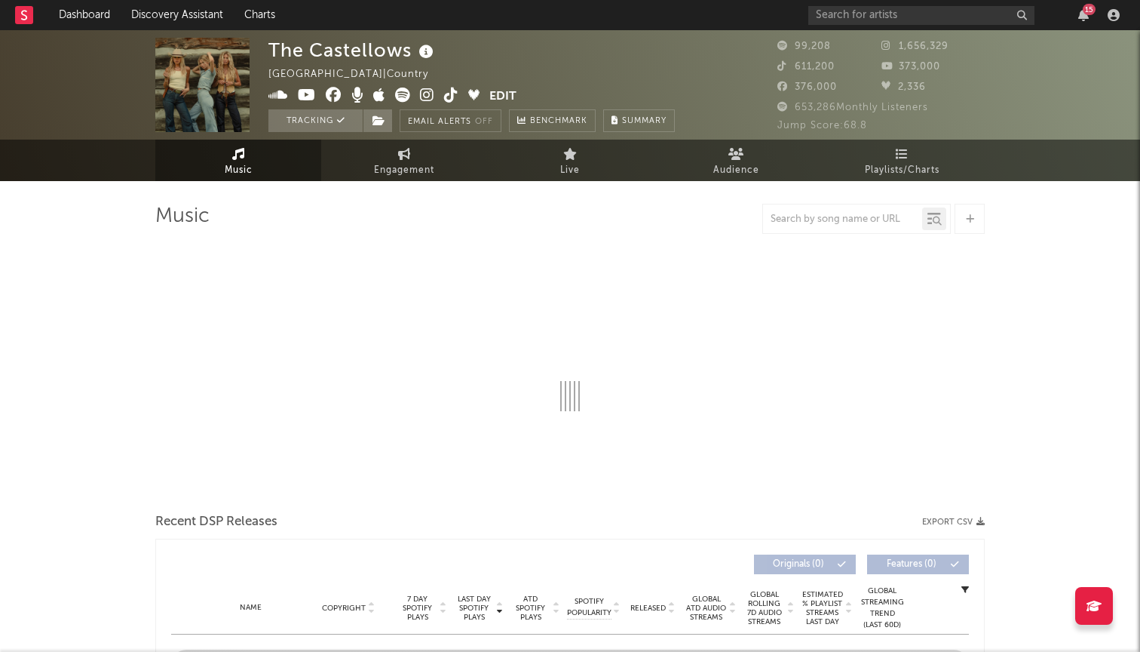
select select "6m"
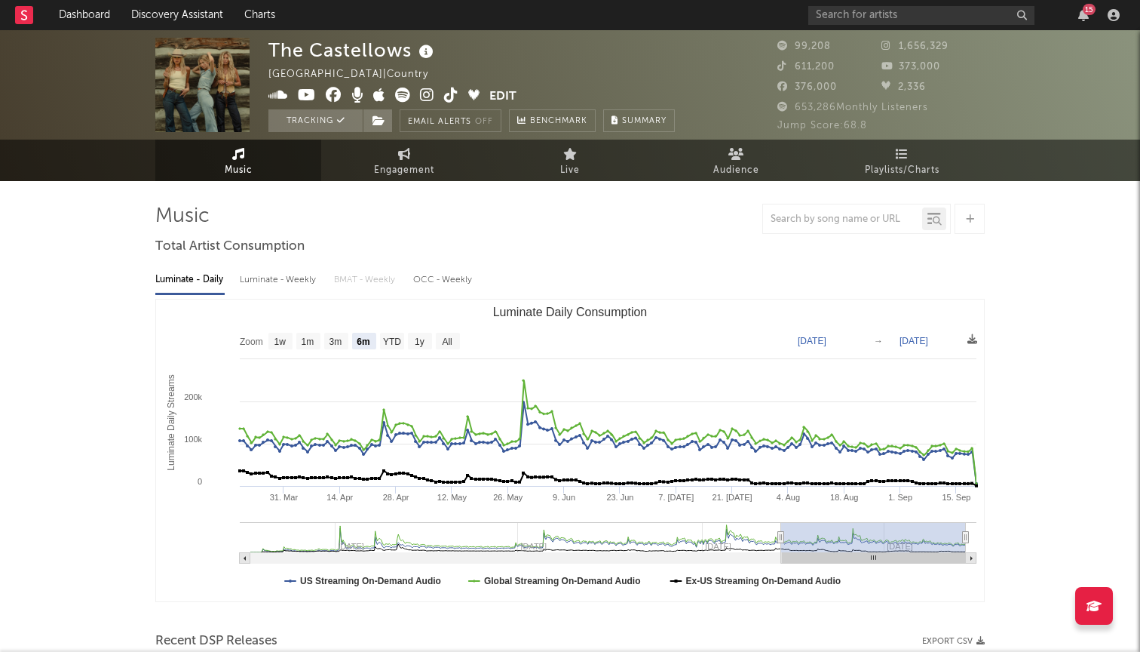
click at [22, 26] on link at bounding box center [24, 15] width 18 height 30
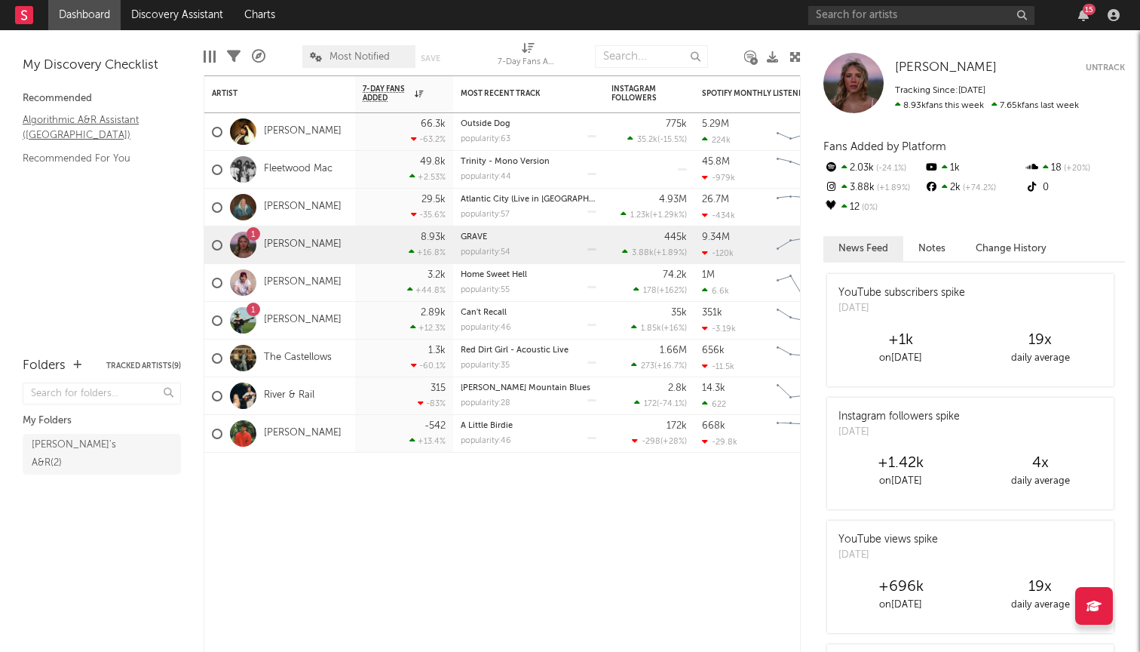
click at [113, 133] on link "Algorithmic A&R Assistant ([GEOGRAPHIC_DATA])" at bounding box center [94, 127] width 143 height 31
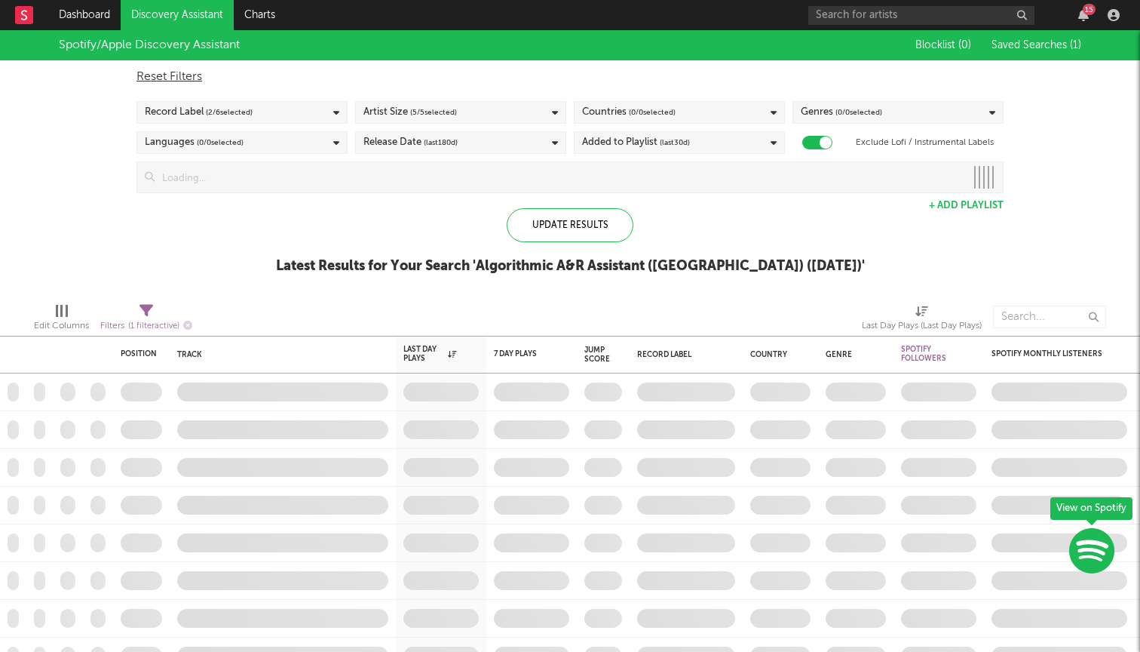
checkbox input "true"
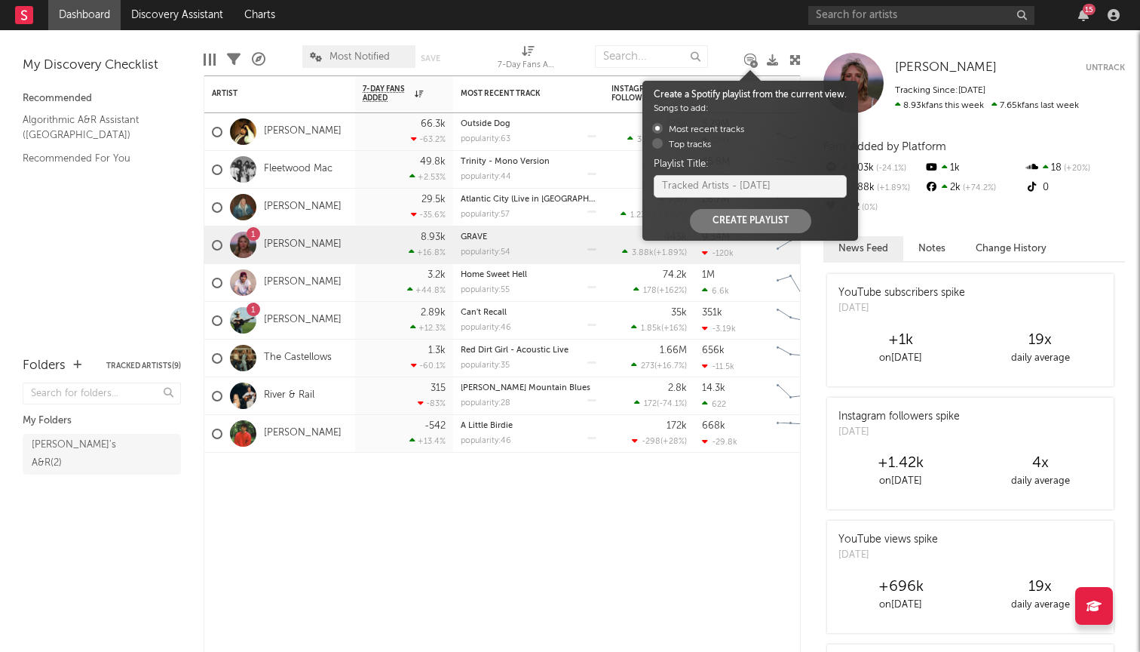
click at [751, 61] on icon at bounding box center [754, 64] width 8 height 8
click at [736, 55] on div "Edit Columns Filters A&R Pipeline Most Notified Save Save as 7-Day Fans Added (…" at bounding box center [502, 52] width 597 height 45
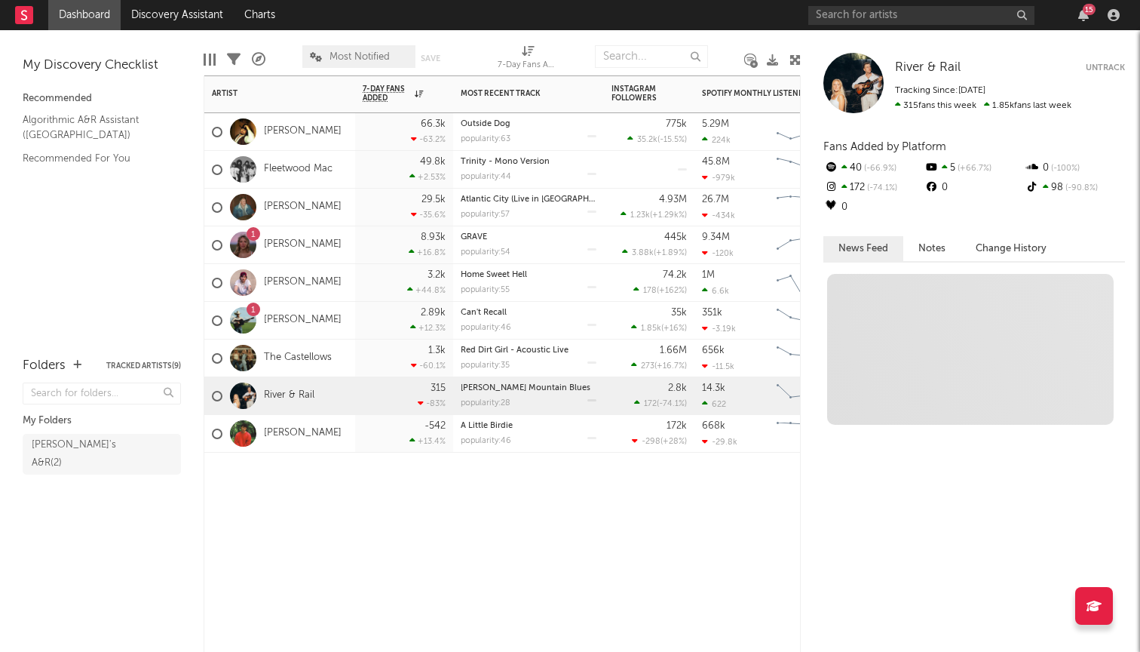
click at [357, 388] on div "315 -83 %" at bounding box center [404, 396] width 98 height 38
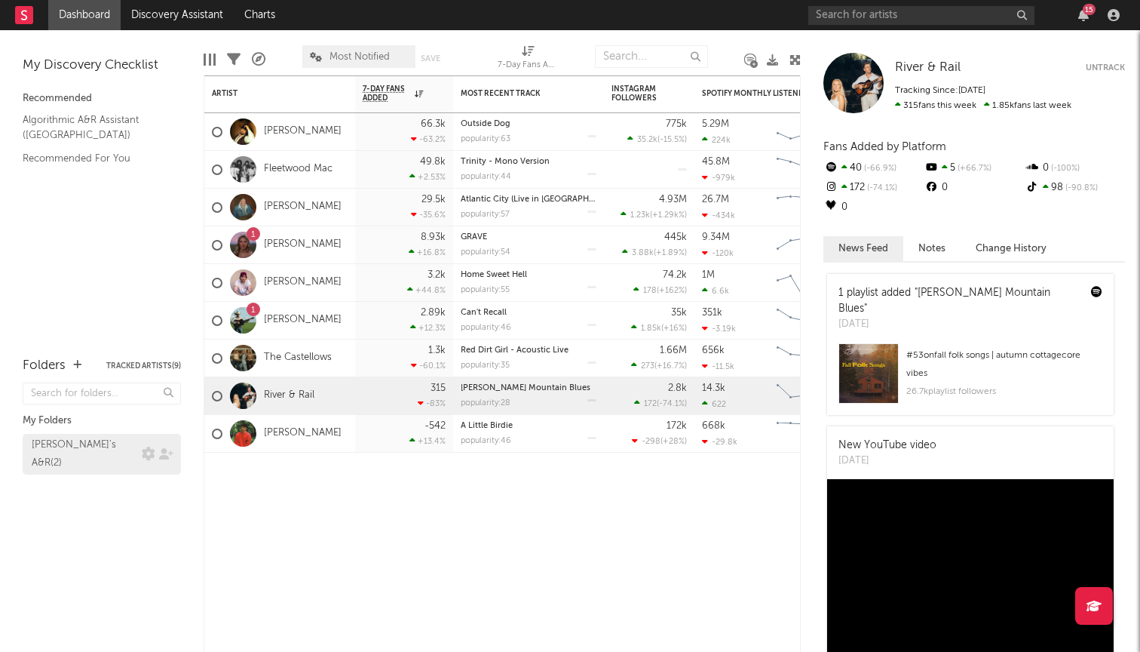
click at [70, 450] on div "Luke's A&R ( 2 )" at bounding box center [85, 454] width 106 height 36
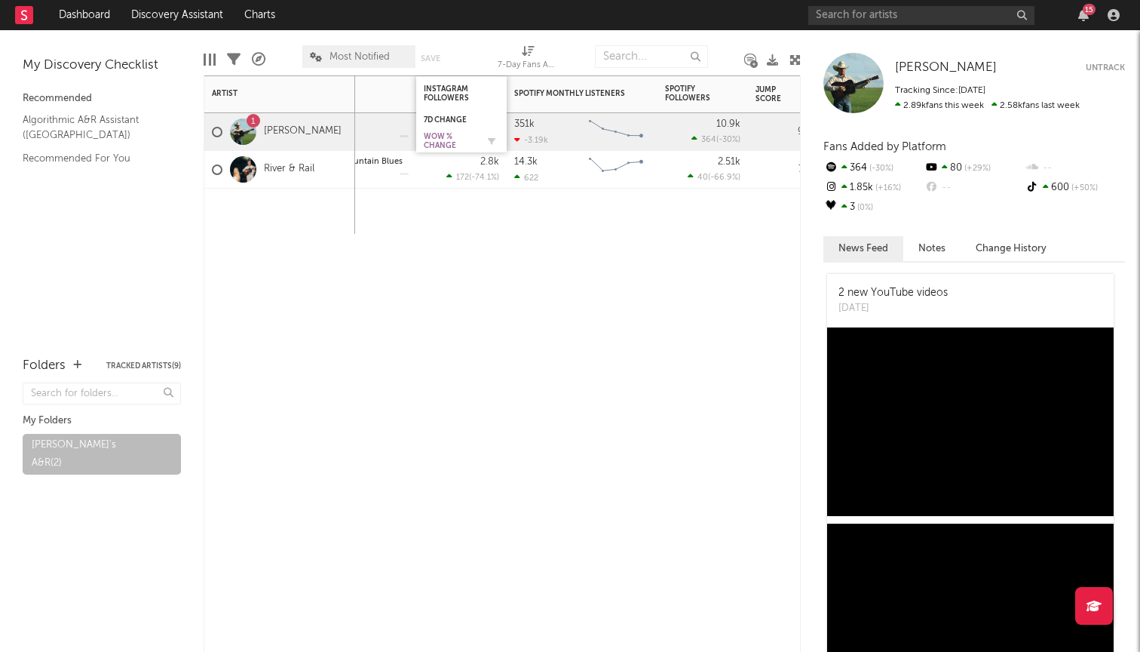
click at [452, 136] on div "WoW % Change" at bounding box center [450, 141] width 53 height 18
click at [452, 136] on div "WoW % Change" at bounding box center [452, 141] width 57 height 18
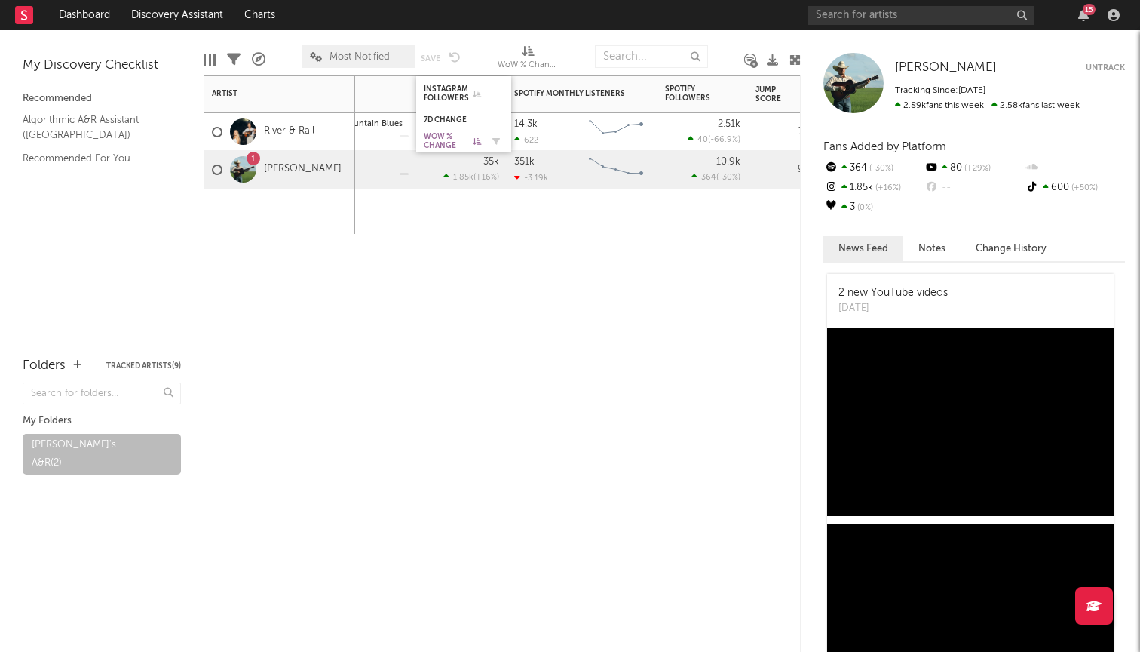
click at [452, 136] on div "WoW % Change" at bounding box center [452, 141] width 57 height 18
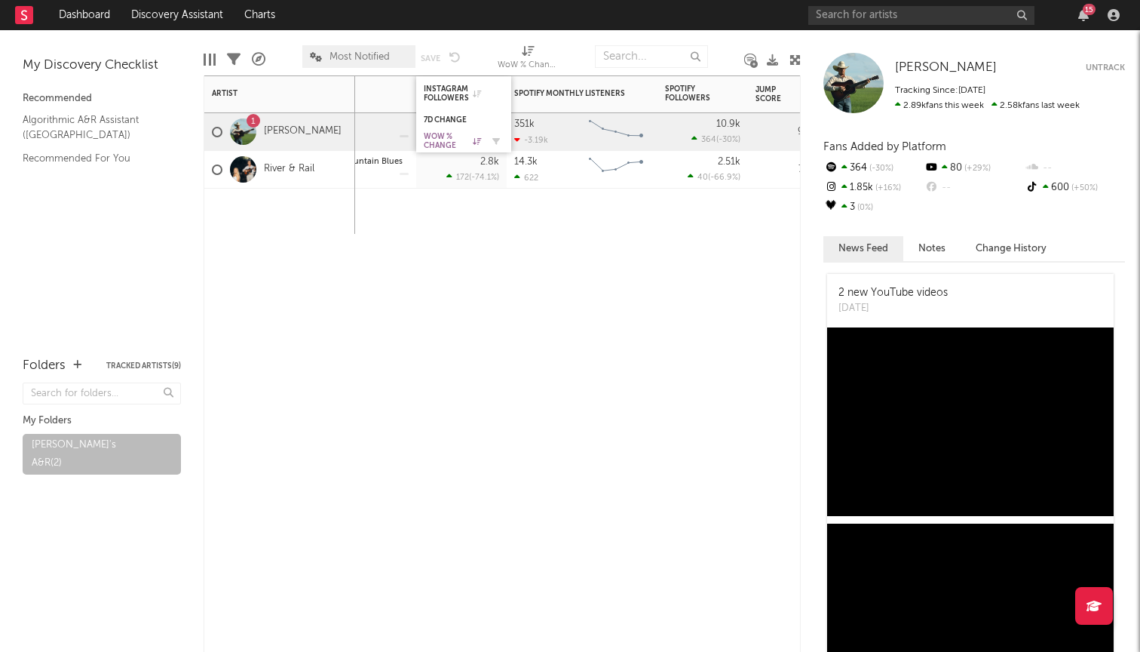
click at [453, 136] on div "WoW % Change" at bounding box center [452, 141] width 57 height 18
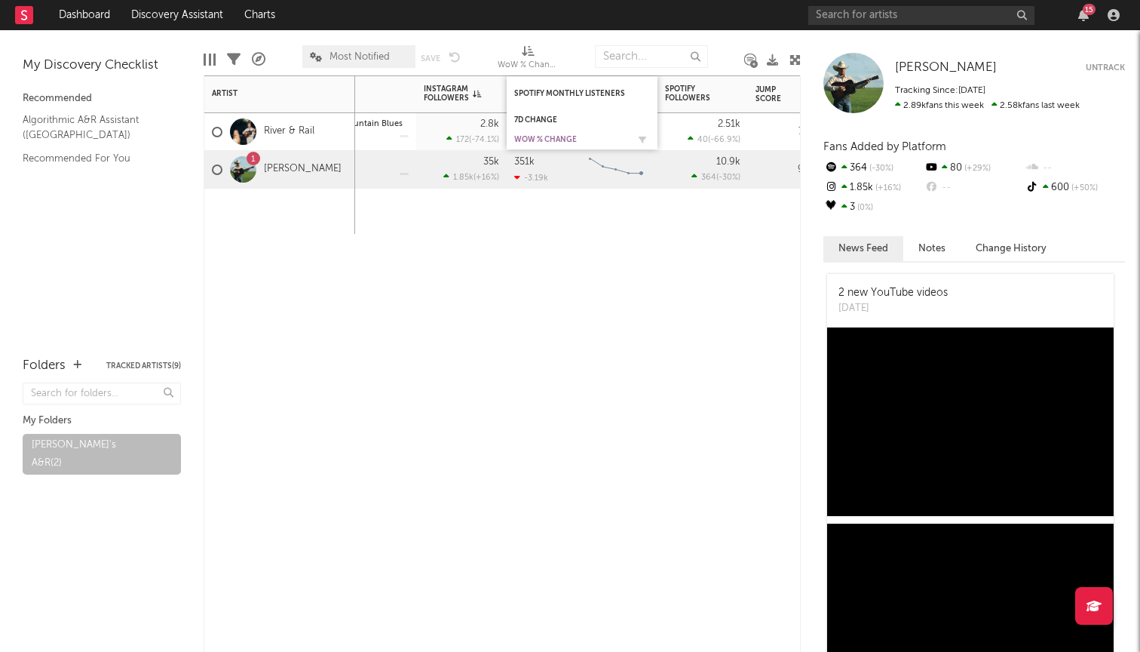
click at [572, 138] on div "WoW % Change" at bounding box center [570, 139] width 113 height 9
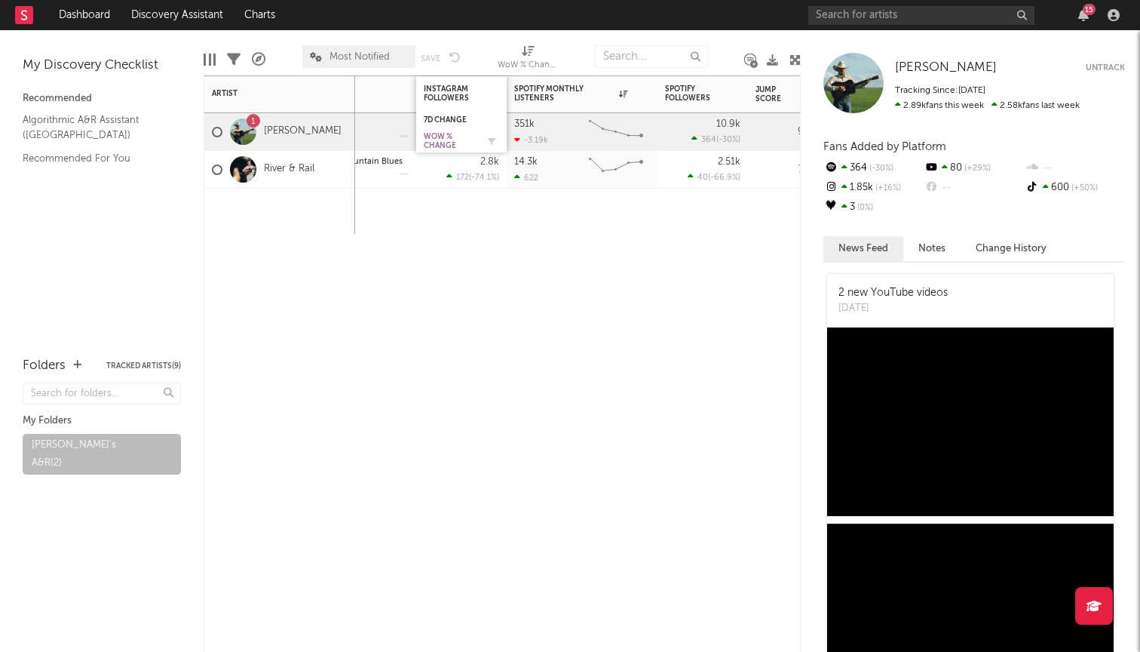
click at [452, 140] on div "WoW % Change" at bounding box center [450, 141] width 53 height 18
click at [563, 136] on div "WoW % Change" at bounding box center [570, 139] width 113 height 9
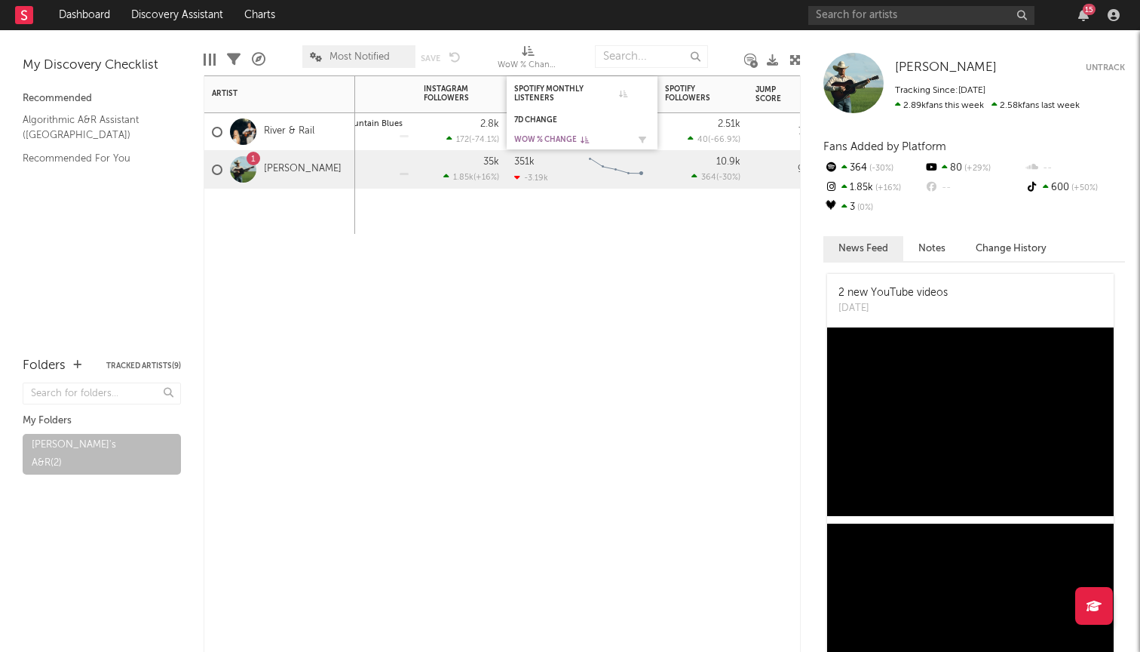
click at [554, 139] on div "WoW % Change" at bounding box center [570, 139] width 113 height 9
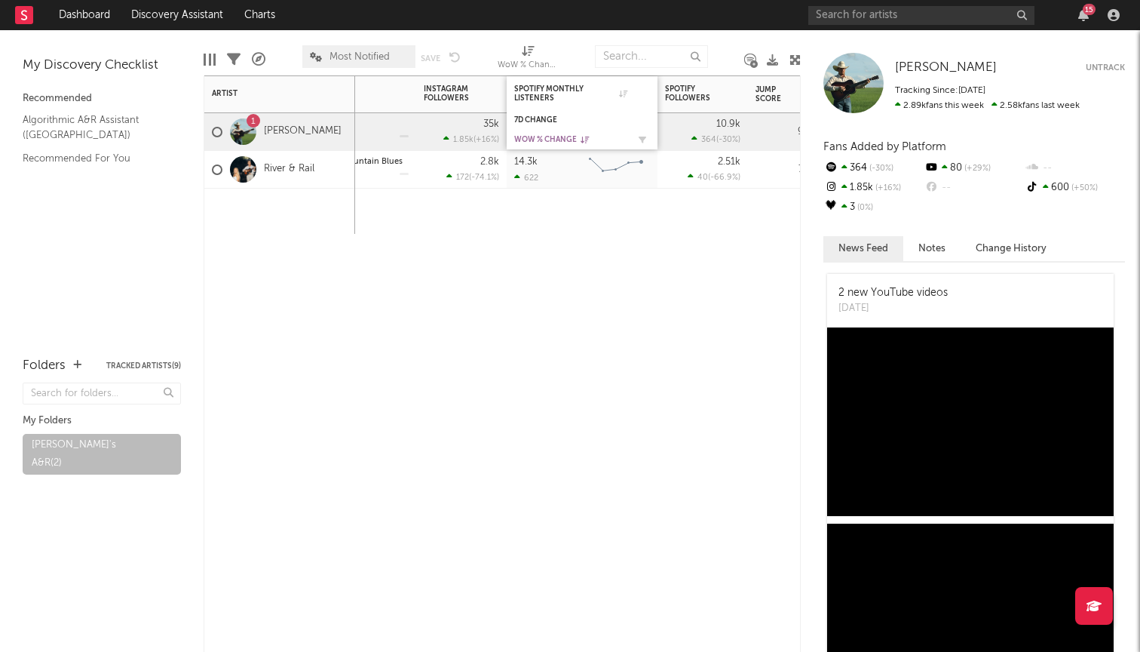
click at [554, 139] on div "WoW % Change" at bounding box center [570, 139] width 113 height 9
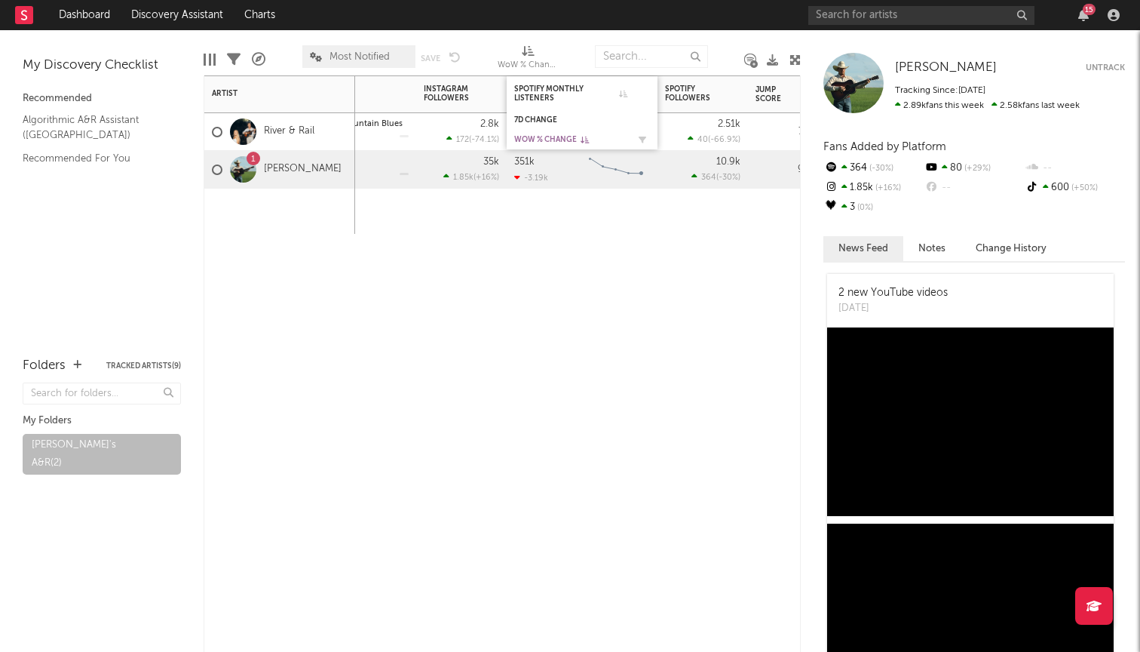
click at [554, 139] on div "WoW % Change" at bounding box center [570, 139] width 113 height 9
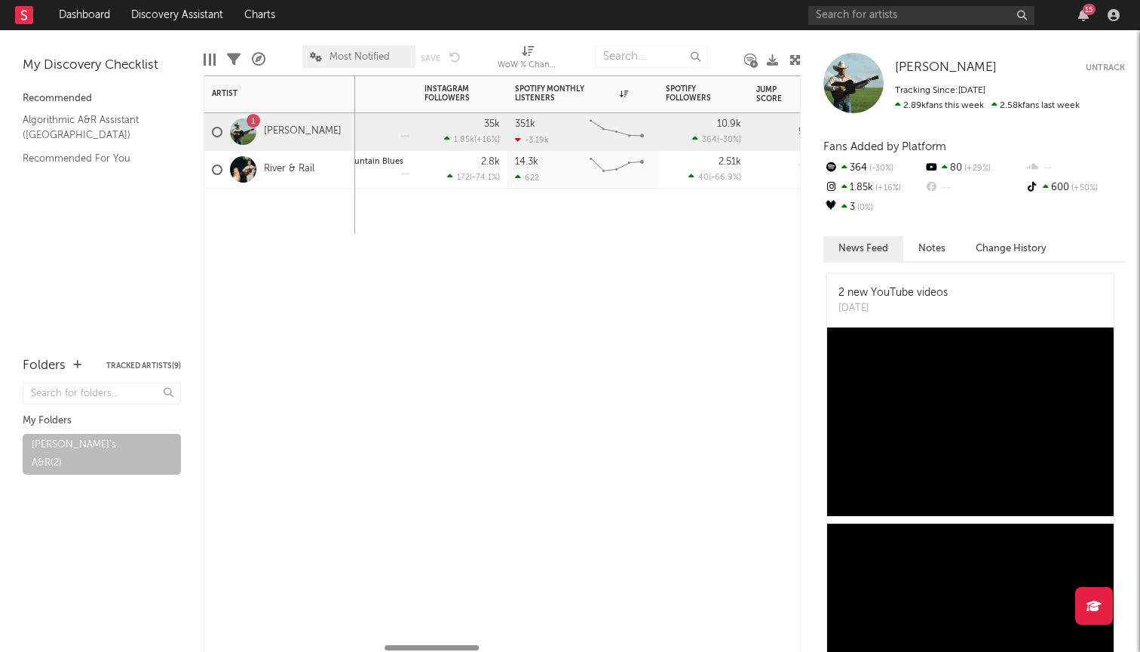
select select "-1"
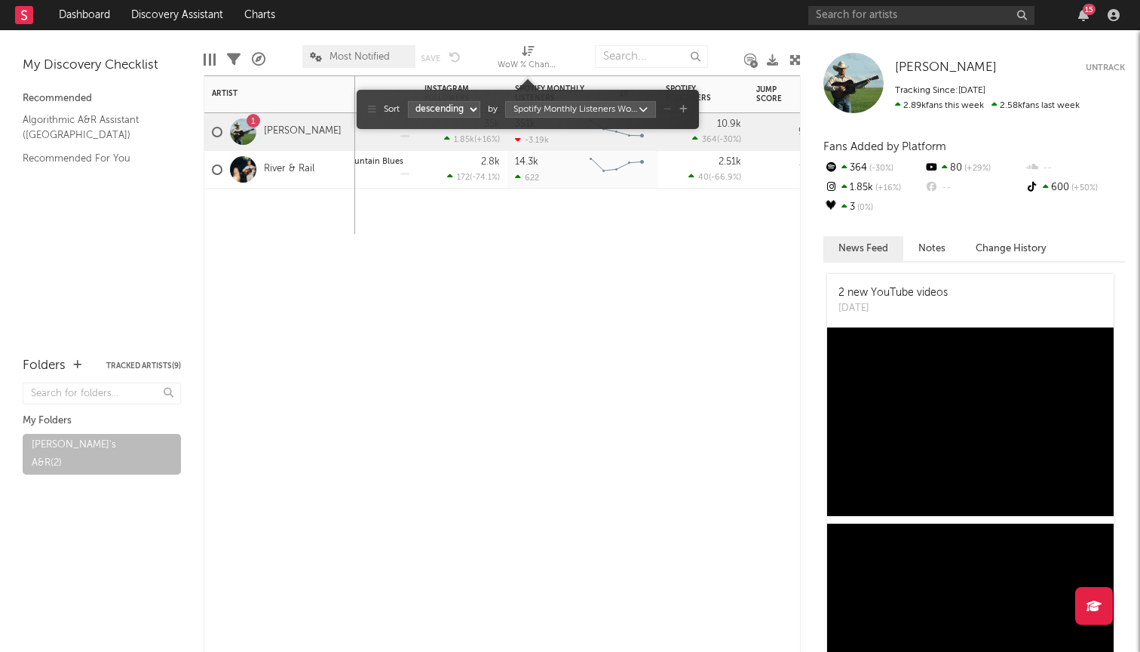
click at [529, 53] on icon at bounding box center [528, 50] width 13 height 11
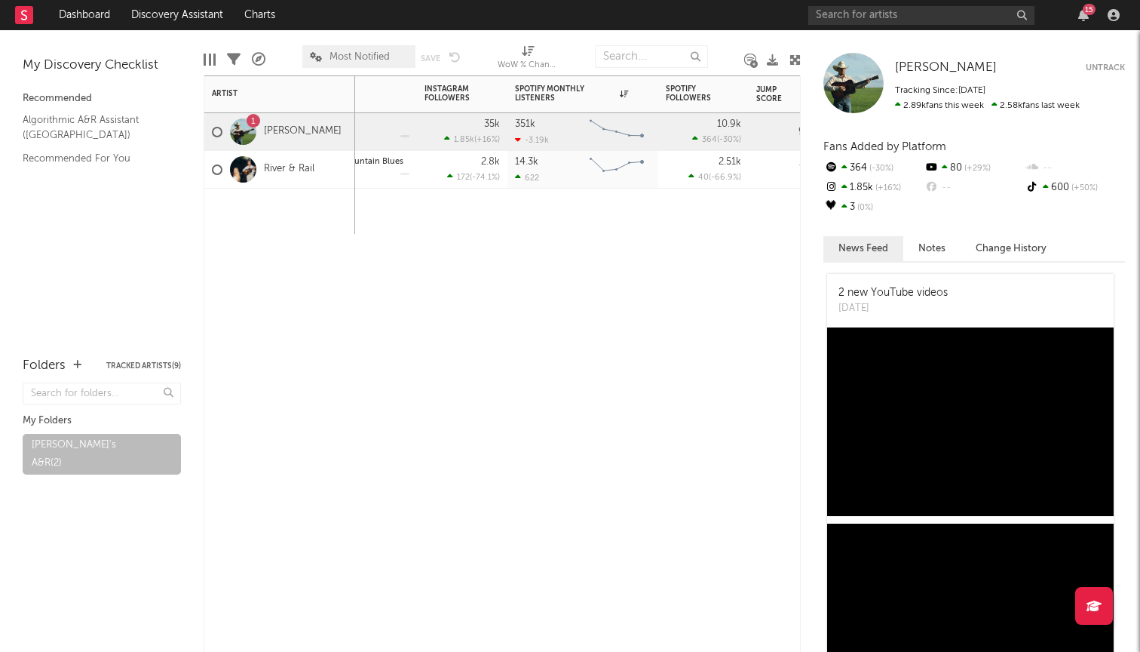
click at [529, 51] on icon at bounding box center [528, 50] width 13 height 11
click at [69, 17] on link "Dashboard" at bounding box center [84, 15] width 72 height 30
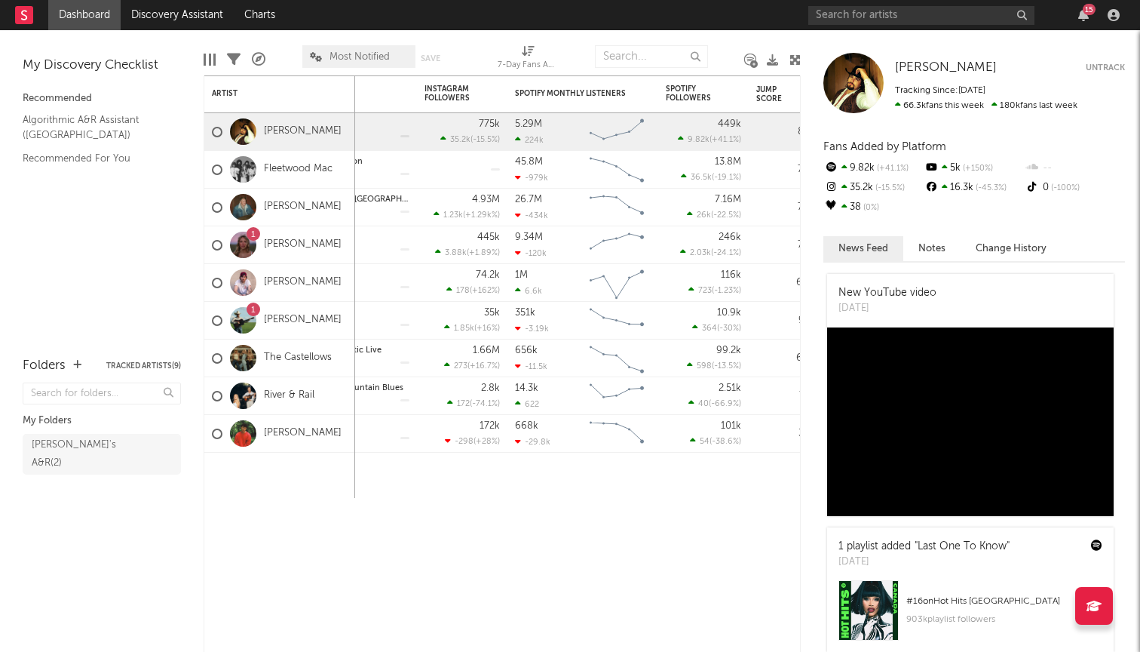
click at [918, 28] on div "15" at bounding box center [966, 15] width 317 height 30
click at [253, 26] on link "Charts" at bounding box center [260, 15] width 52 height 30
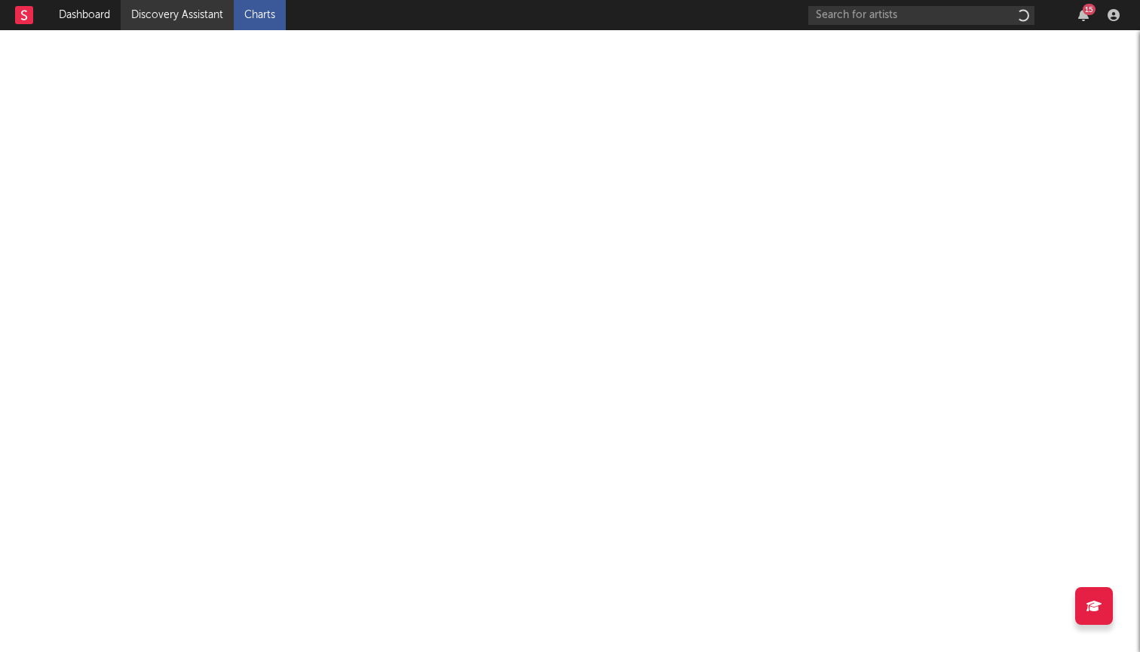
click at [182, 26] on link "Discovery Assistant" at bounding box center [177, 15] width 113 height 30
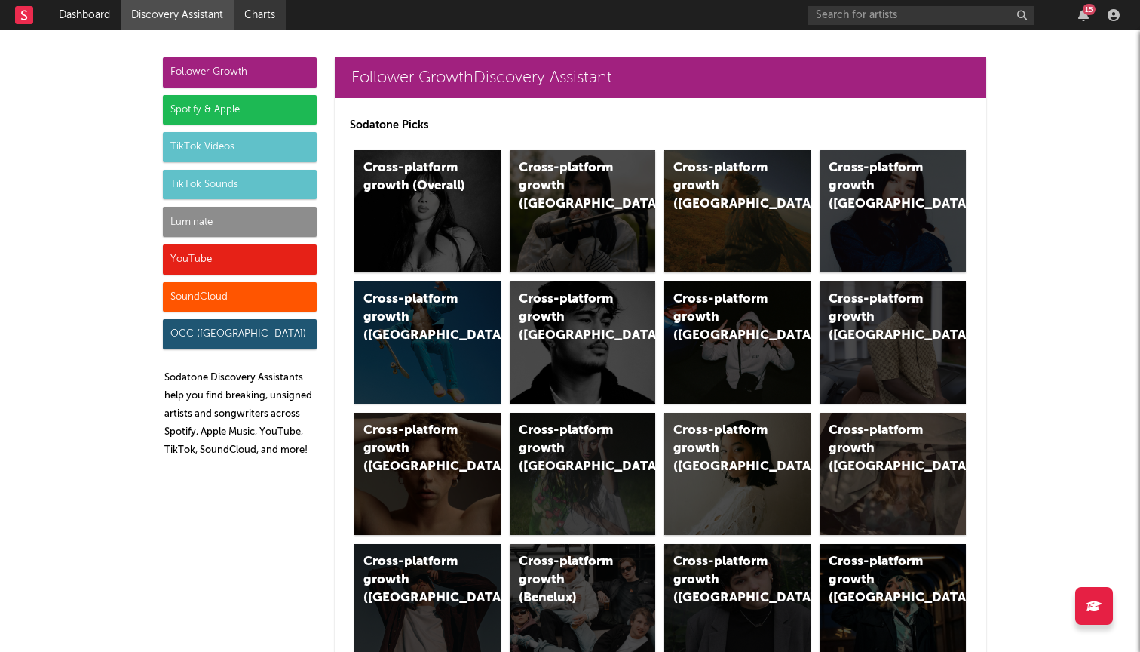
click at [269, 26] on link "Charts" at bounding box center [260, 15] width 52 height 30
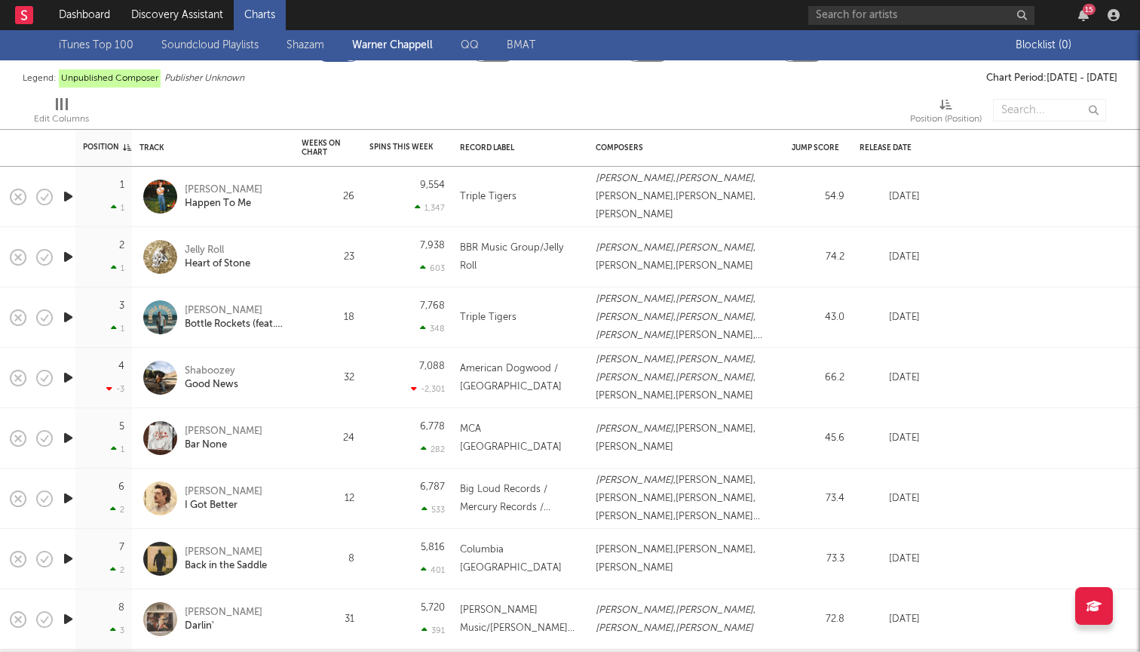
click at [101, 45] on link "iTunes Top 100" at bounding box center [96, 45] width 75 height 18
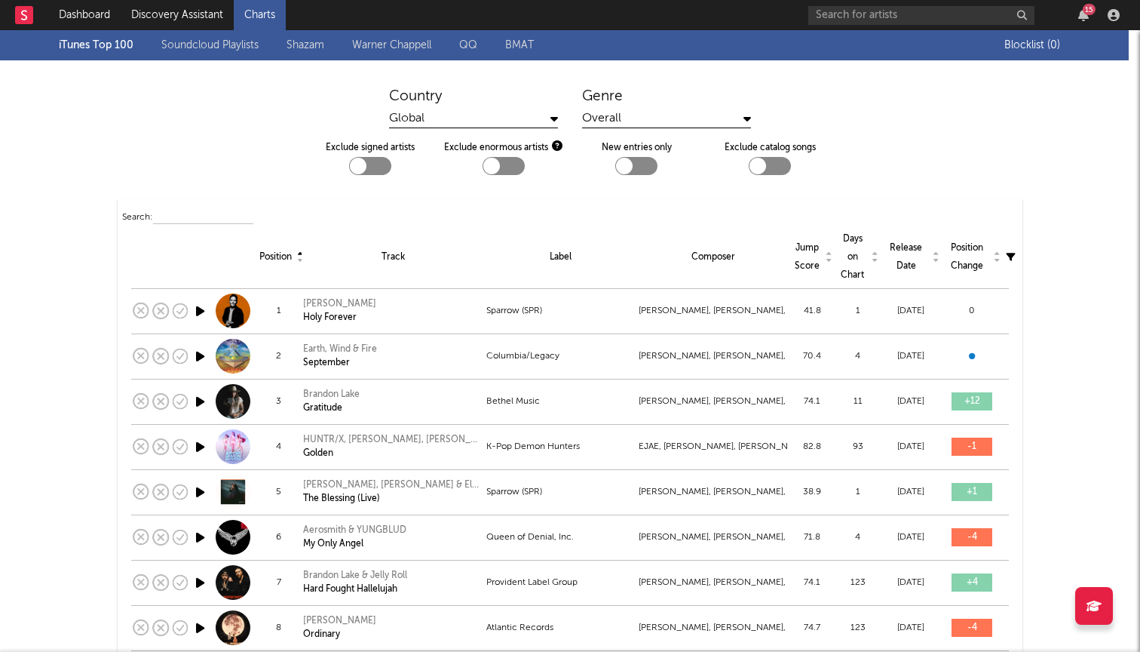
click at [471, 122] on div "Global" at bounding box center [473, 118] width 169 height 19
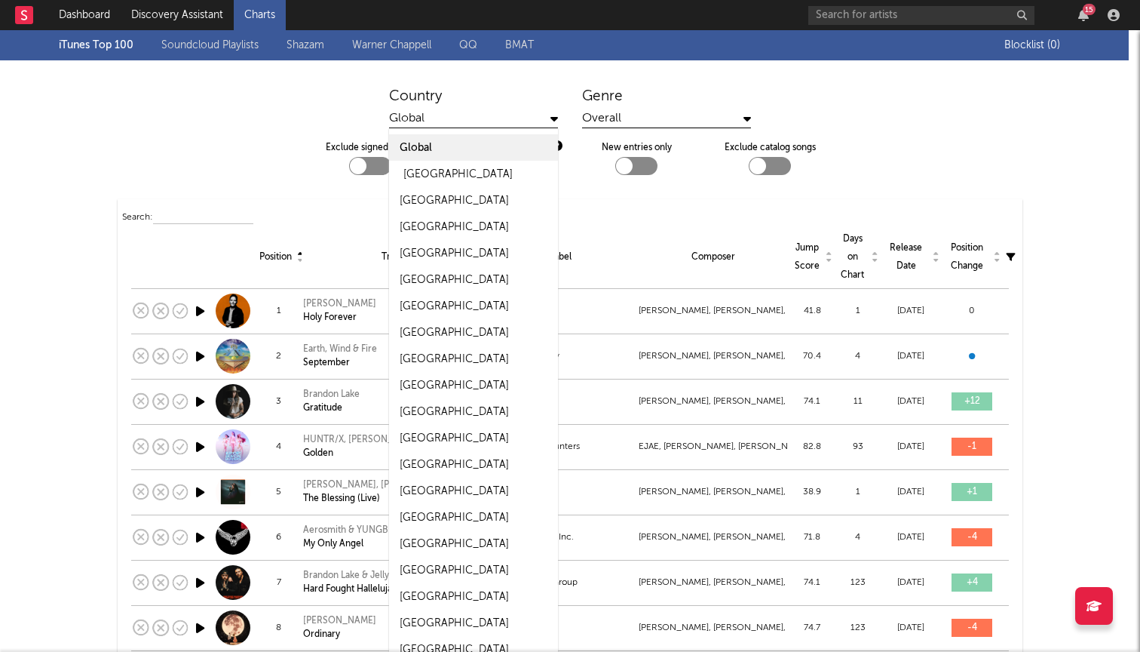
click at [457, 166] on div "[GEOGRAPHIC_DATA]" at bounding box center [457, 174] width 109 height 18
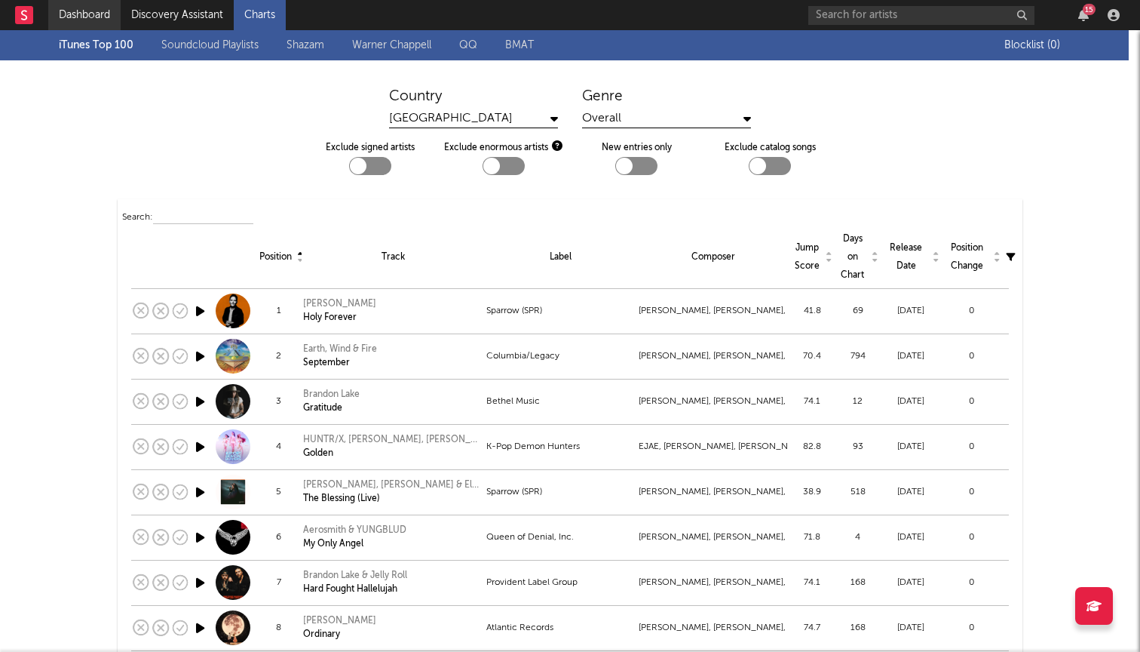
click at [98, 14] on link "Dashboard" at bounding box center [84, 15] width 72 height 30
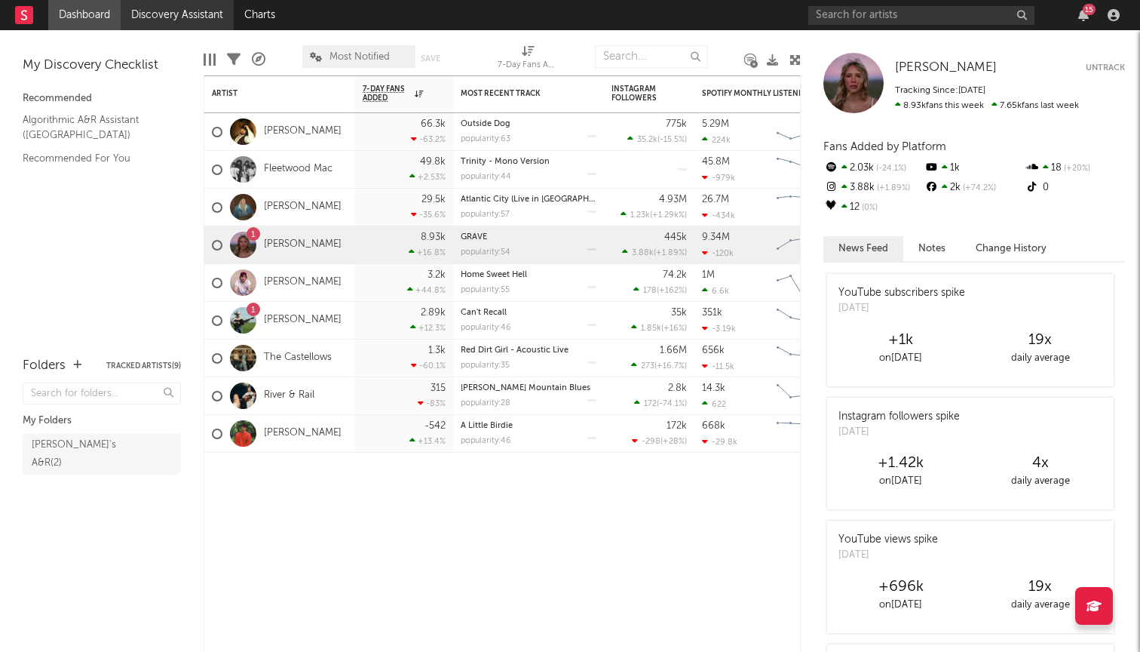
click at [187, 8] on link "Discovery Assistant" at bounding box center [177, 15] width 113 height 30
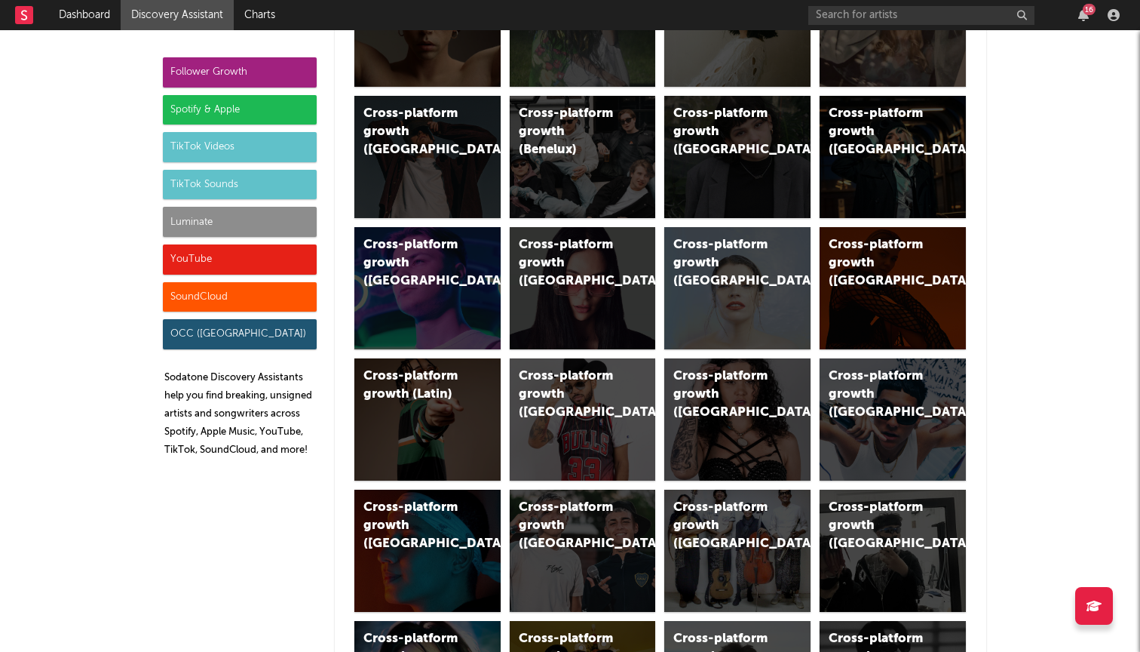
scroll to position [93, 0]
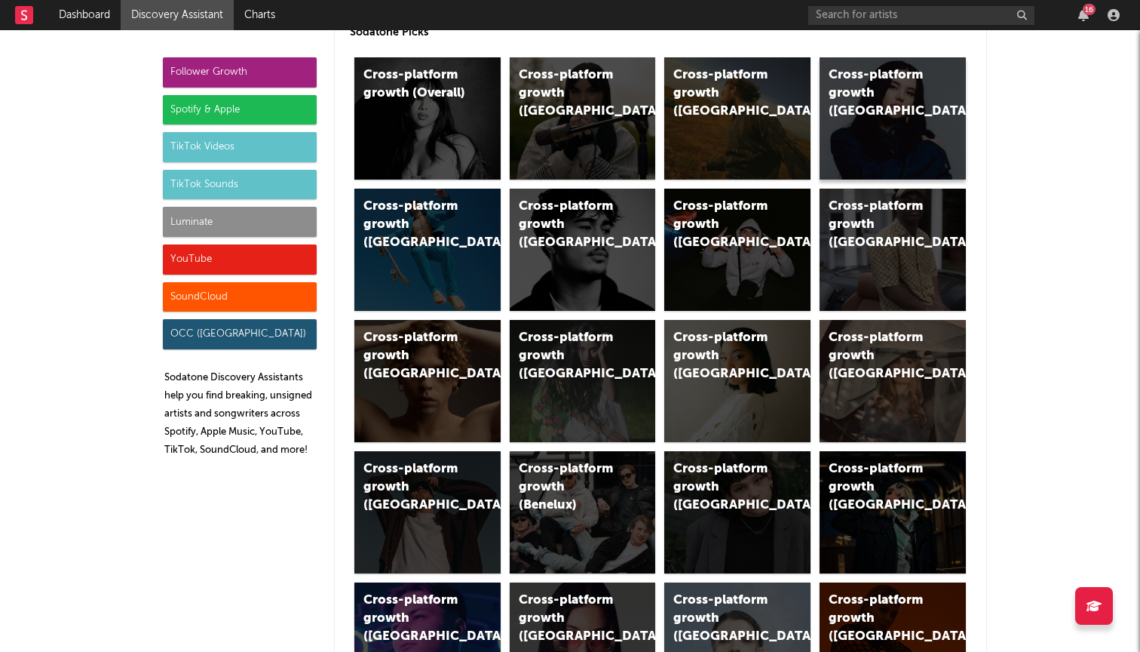
click at [919, 152] on div "Cross-platform growth (Canada)" at bounding box center [893, 118] width 146 height 122
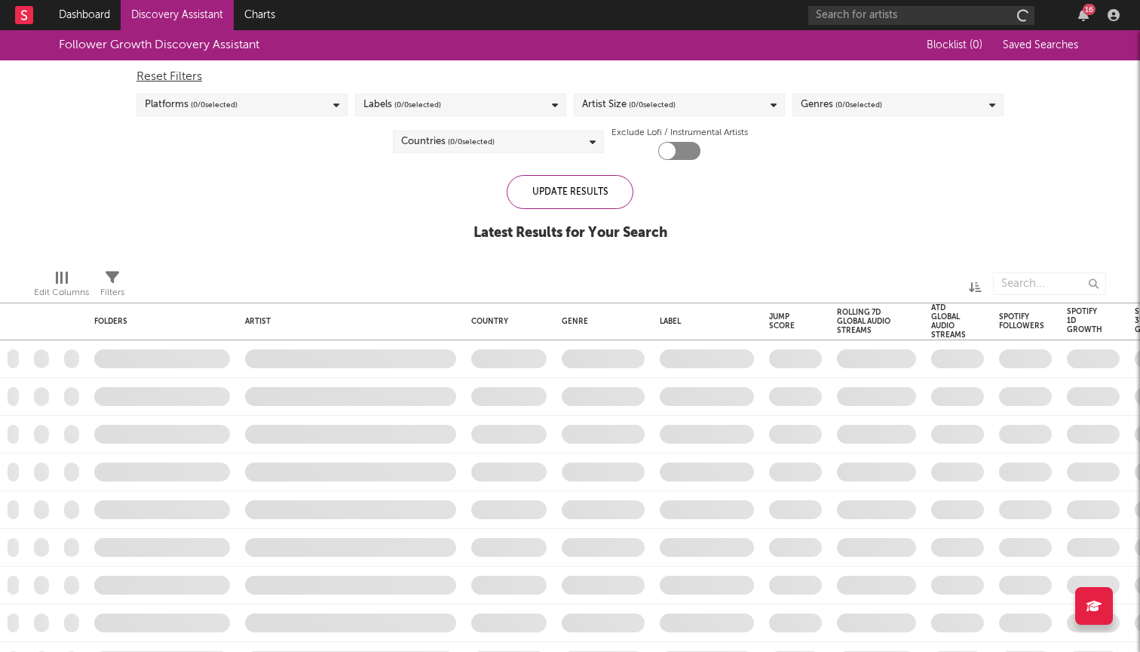
checkbox input "true"
